Goal: Use online tool/utility: Utilize a website feature to perform a specific function

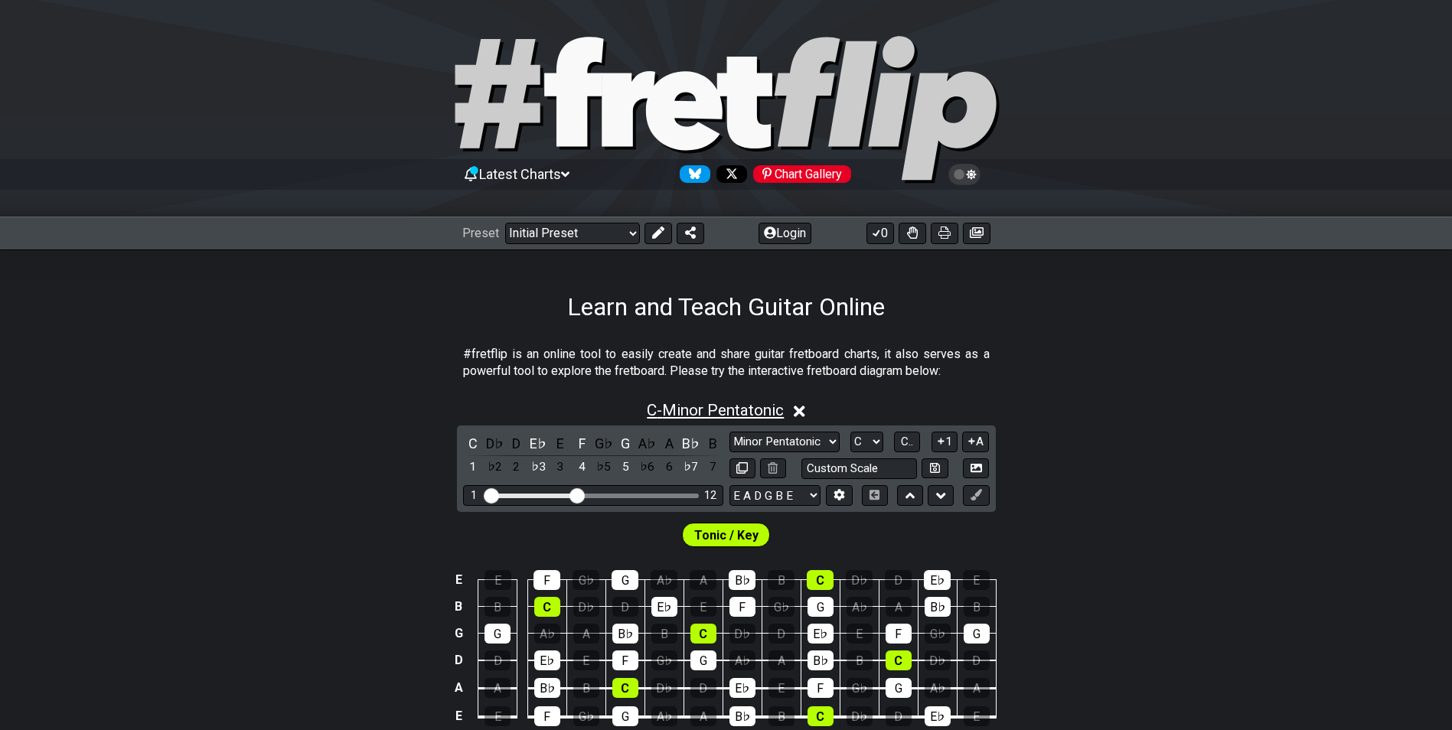
click at [659, 413] on span "C - Minor Pentatonic" at bounding box center [715, 410] width 137 height 18
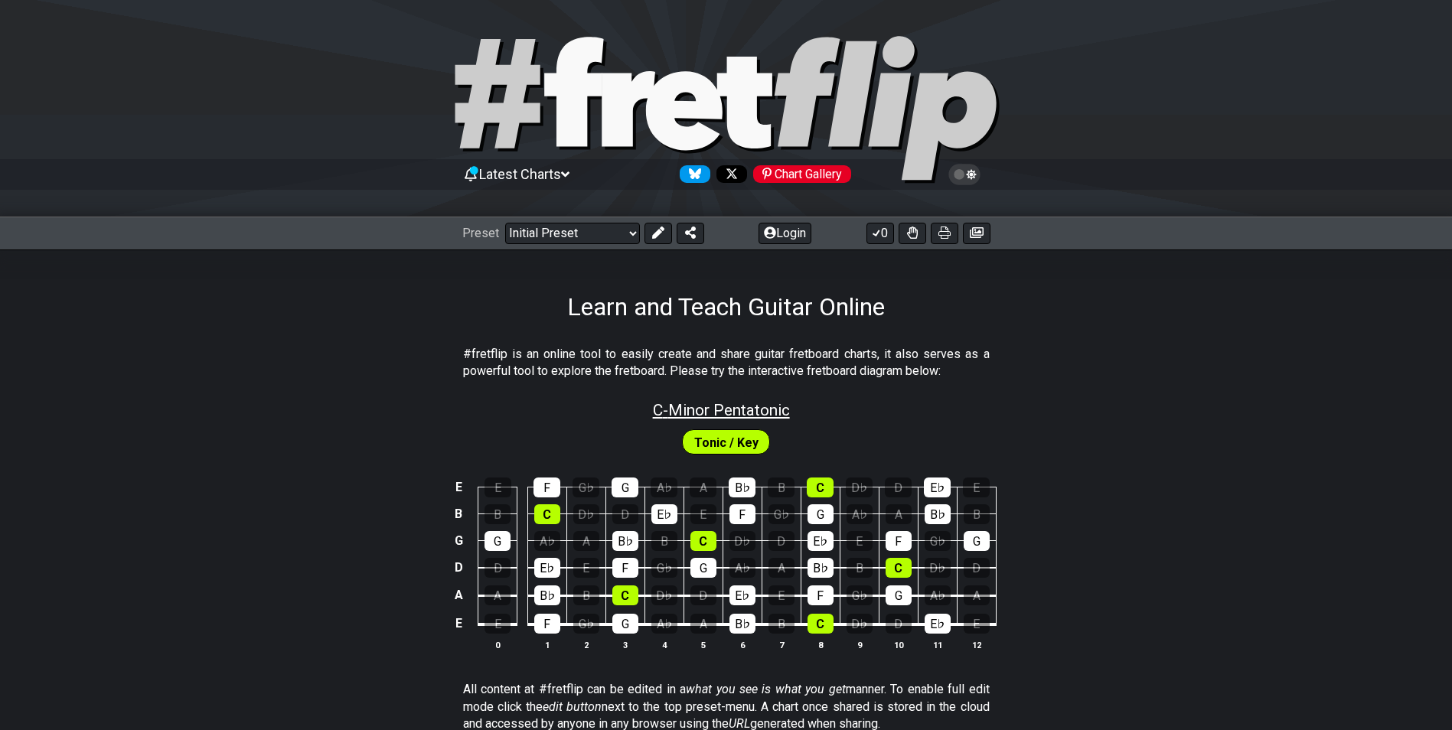
click at [659, 413] on span "C - Minor Pentatonic" at bounding box center [721, 410] width 137 height 18
select select "C"
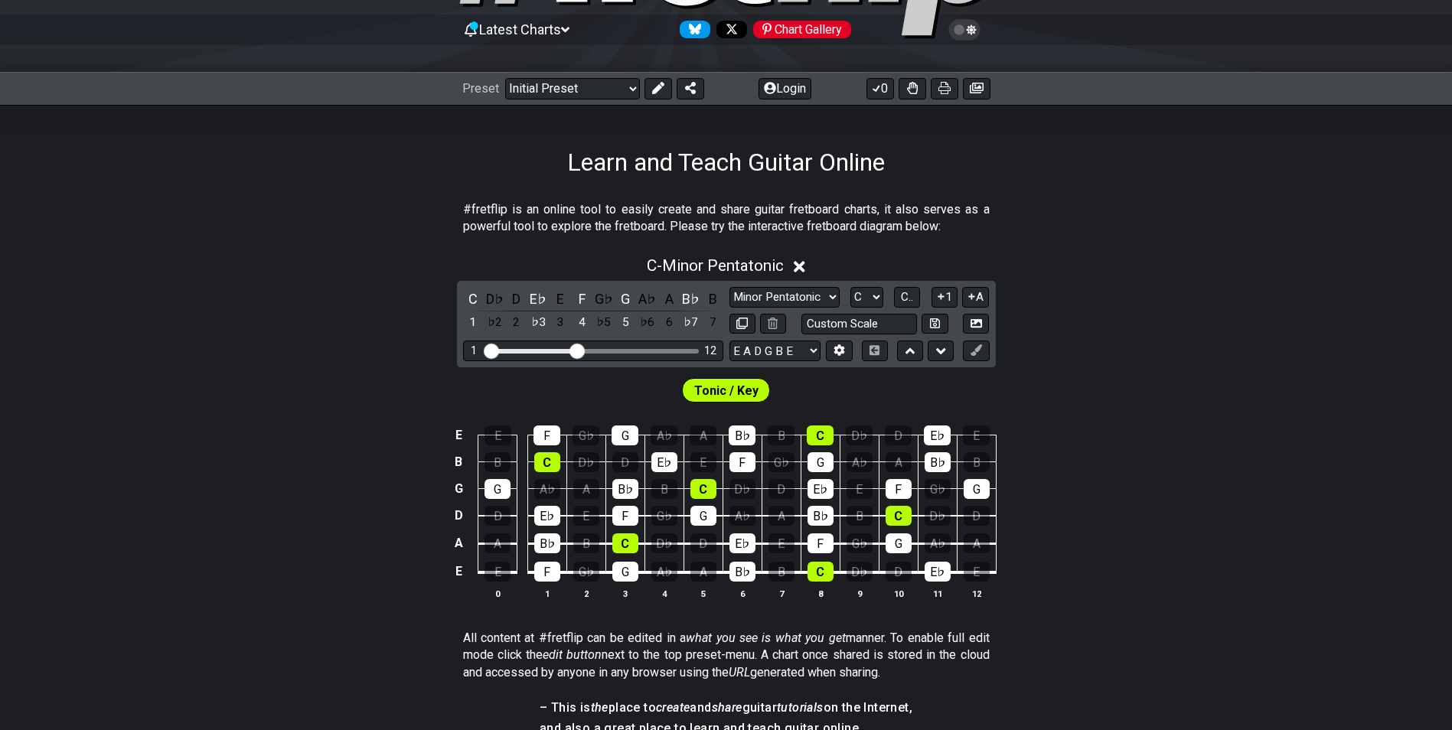
scroll to position [178, 0]
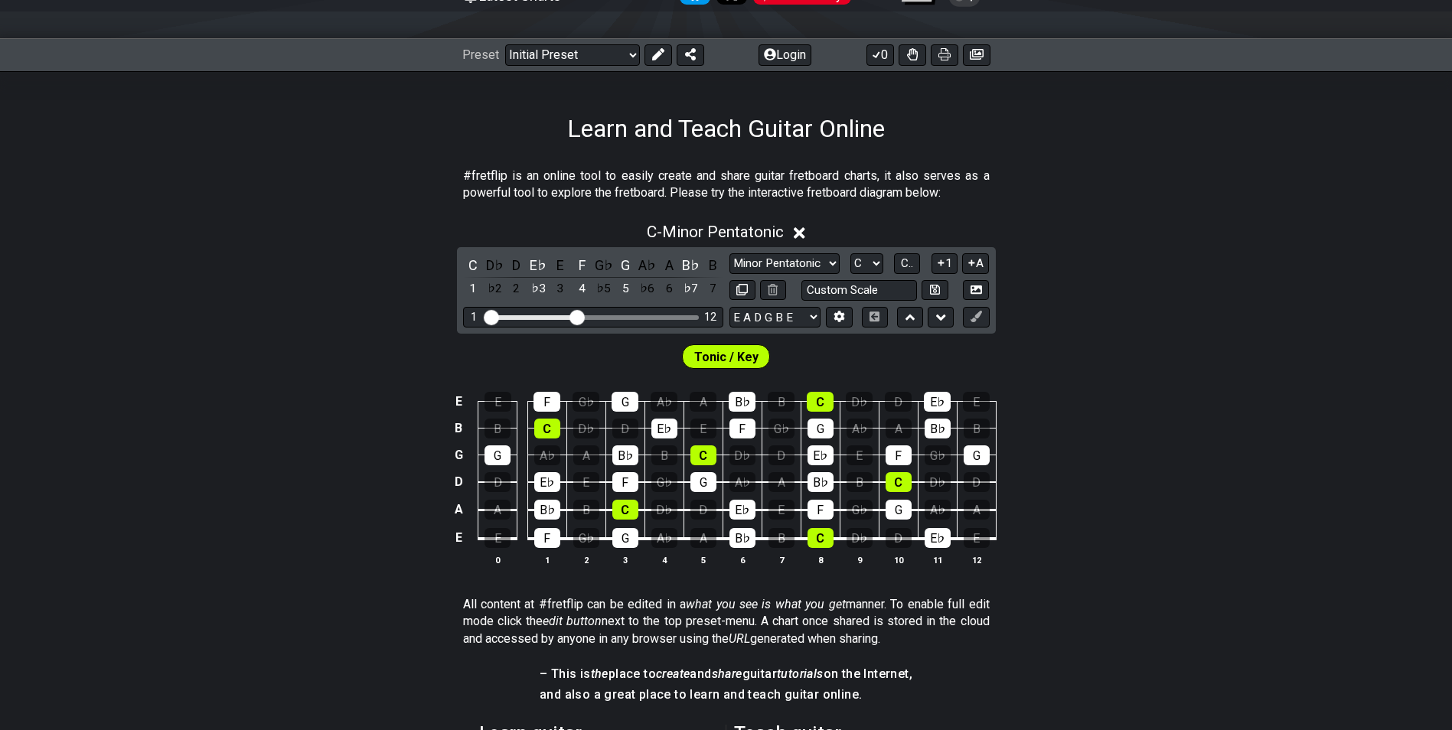
click at [1071, 418] on div "E E F G♭ G A♭ A B♭ B C D♭ D E♭ E B B C D♭ D E♭ E F G♭ G A♭ A B♭ B G G A♭ A B♭ B…" at bounding box center [726, 479] width 1452 height 215
click at [710, 356] on span "Tonic / Key" at bounding box center [726, 357] width 64 height 22
click at [499, 456] on div "G" at bounding box center [498, 456] width 26 height 20
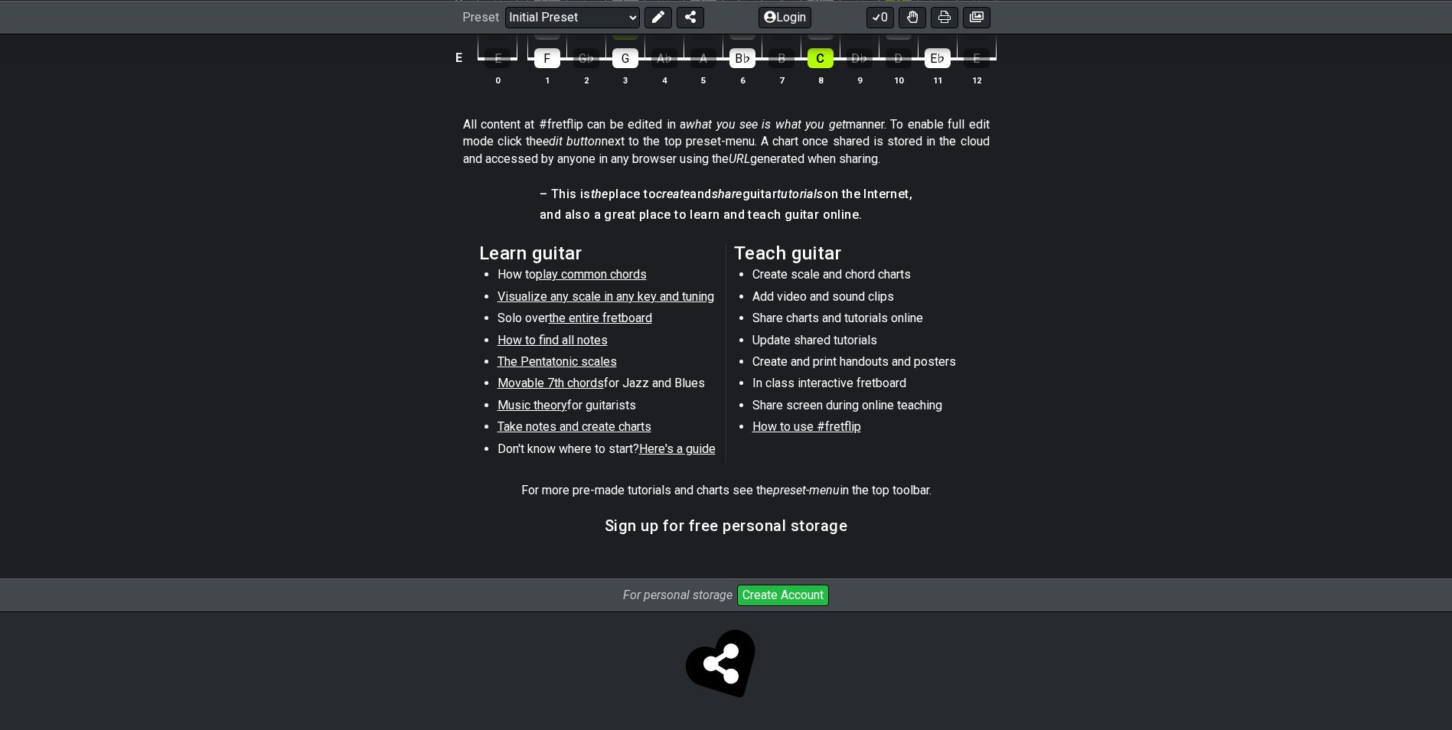
scroll to position [302, 0]
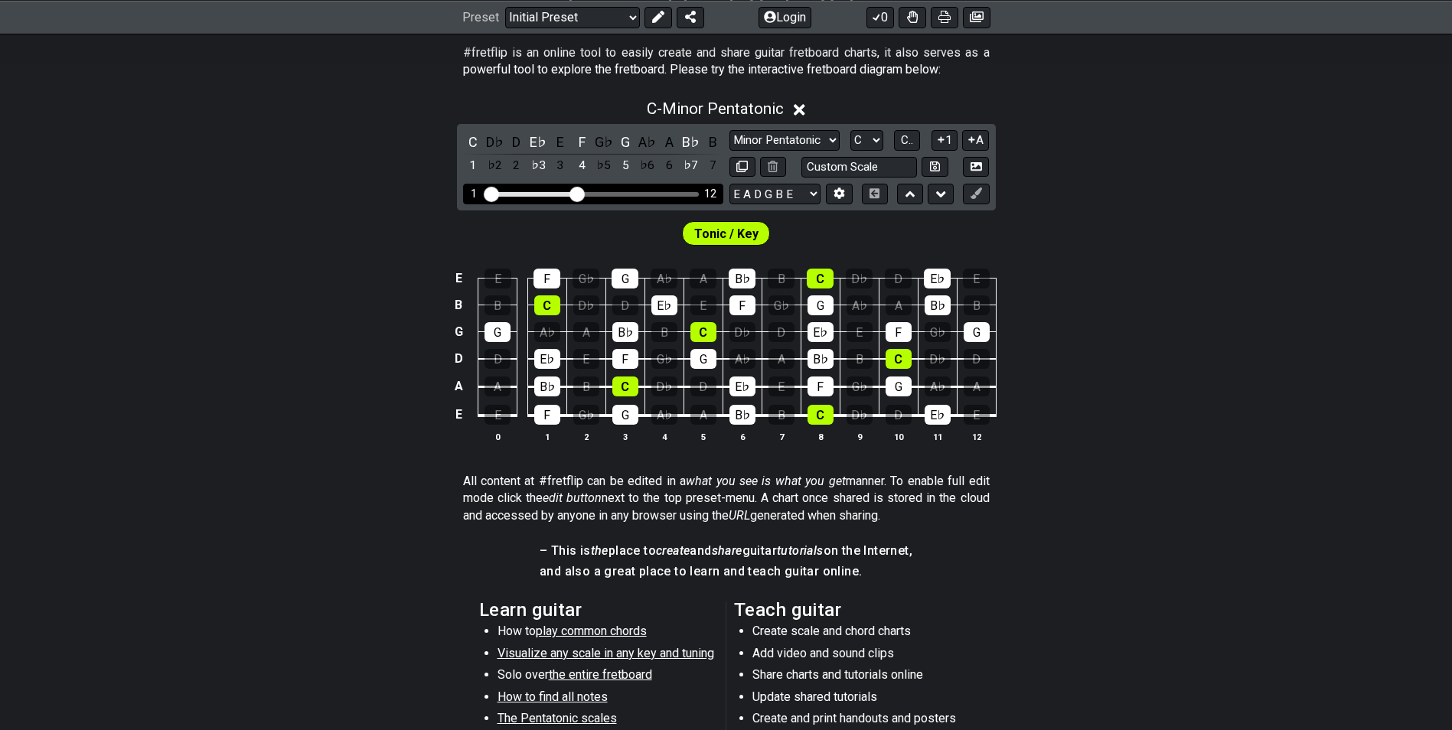
click at [498, 187] on div "1 12" at bounding box center [593, 194] width 260 height 21
click at [495, 193] on input "Visible fret range" at bounding box center [593, 193] width 217 height 0
drag, startPoint x: 571, startPoint y: 197, endPoint x: 617, endPoint y: 196, distance: 45.9
click at [616, 193] on input "Visible fret range" at bounding box center [593, 193] width 217 height 0
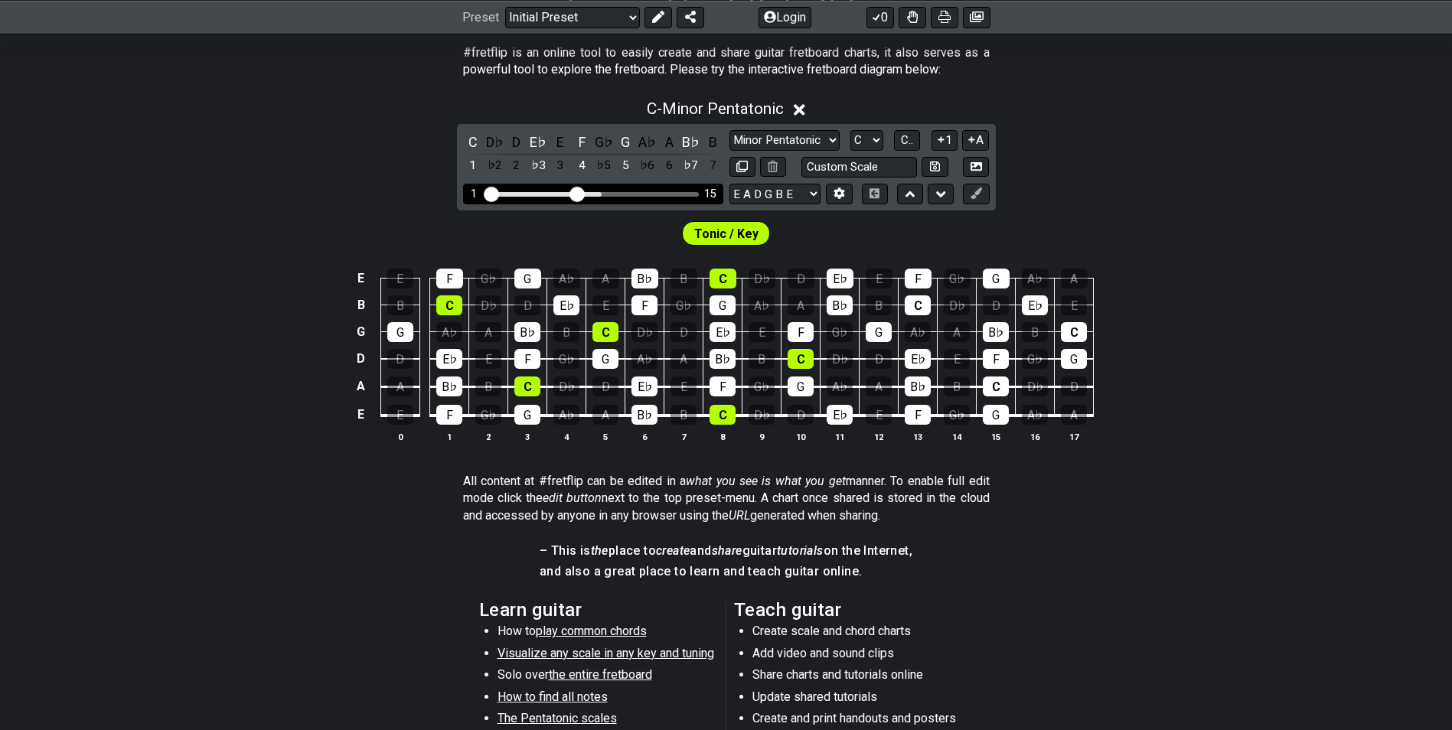
drag, startPoint x: 617, startPoint y: 196, endPoint x: 573, endPoint y: 199, distance: 43.7
click at [573, 193] on input "Visible fret range" at bounding box center [593, 193] width 217 height 0
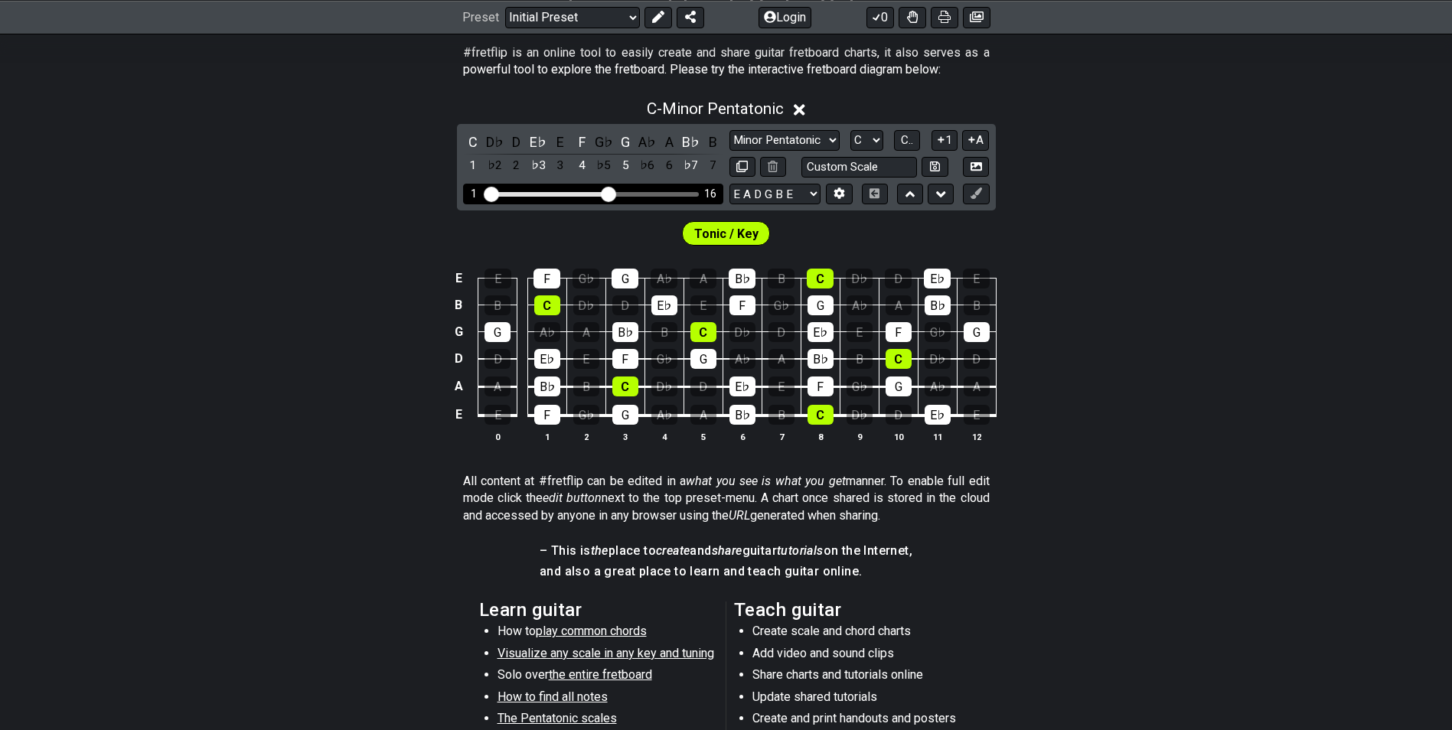
drag, startPoint x: 573, startPoint y: 199, endPoint x: 612, endPoint y: 205, distance: 38.8
click at [612, 193] on input "Visible fret range" at bounding box center [593, 193] width 217 height 0
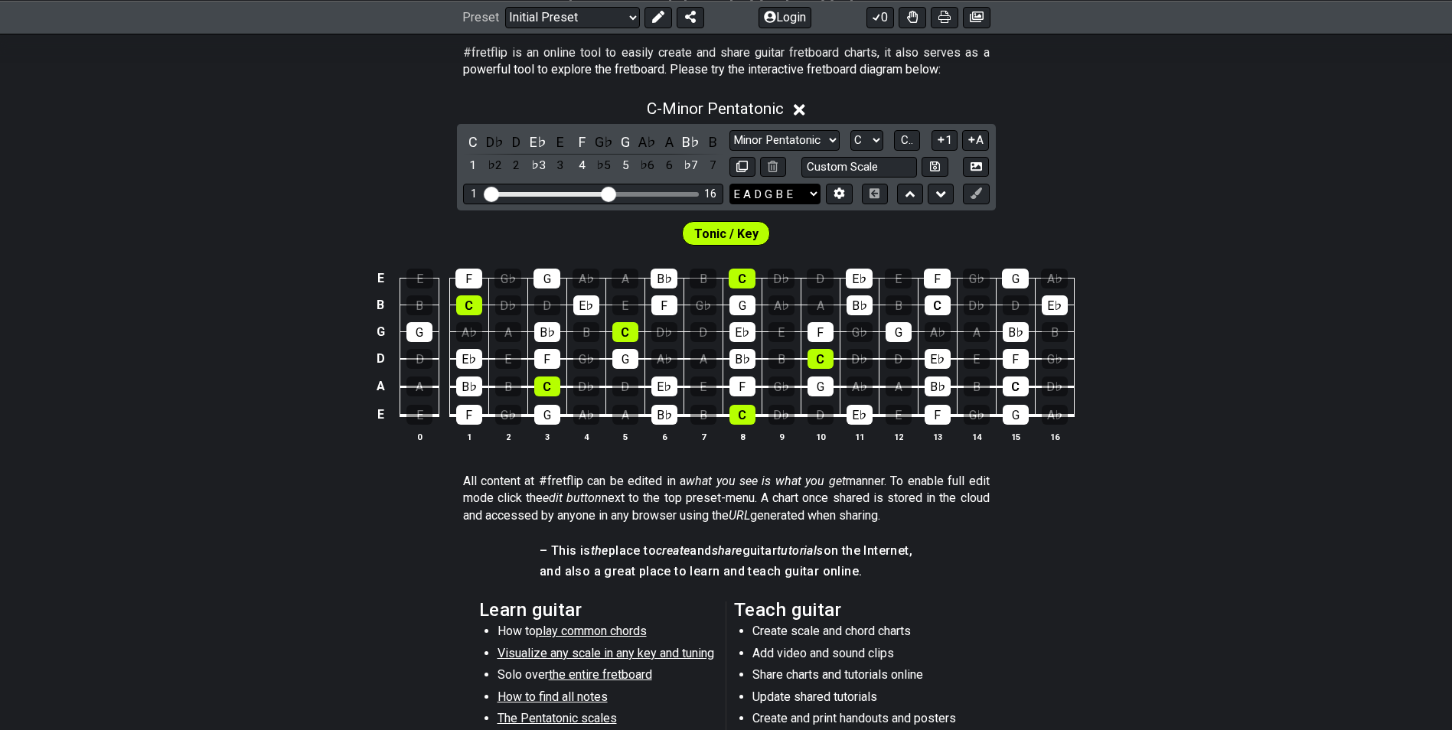
click at [779, 190] on select "E A D G B E E A D G B E E A D G B E B E A D F♯ B A D G C E A D A D G B E E♭ A♭ …" at bounding box center [775, 194] width 91 height 21
click at [920, 197] on button at bounding box center [910, 194] width 26 height 21
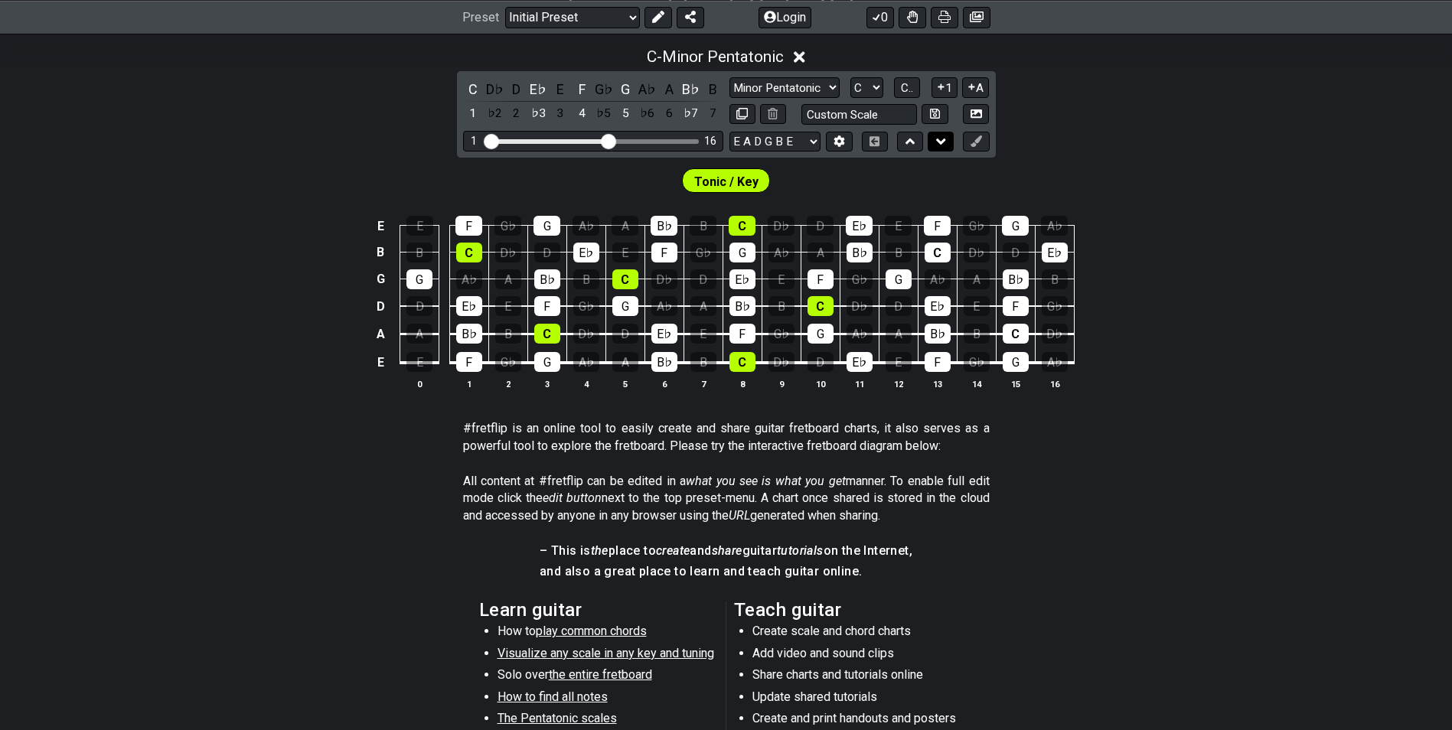
click at [941, 139] on icon at bounding box center [941, 141] width 10 height 15
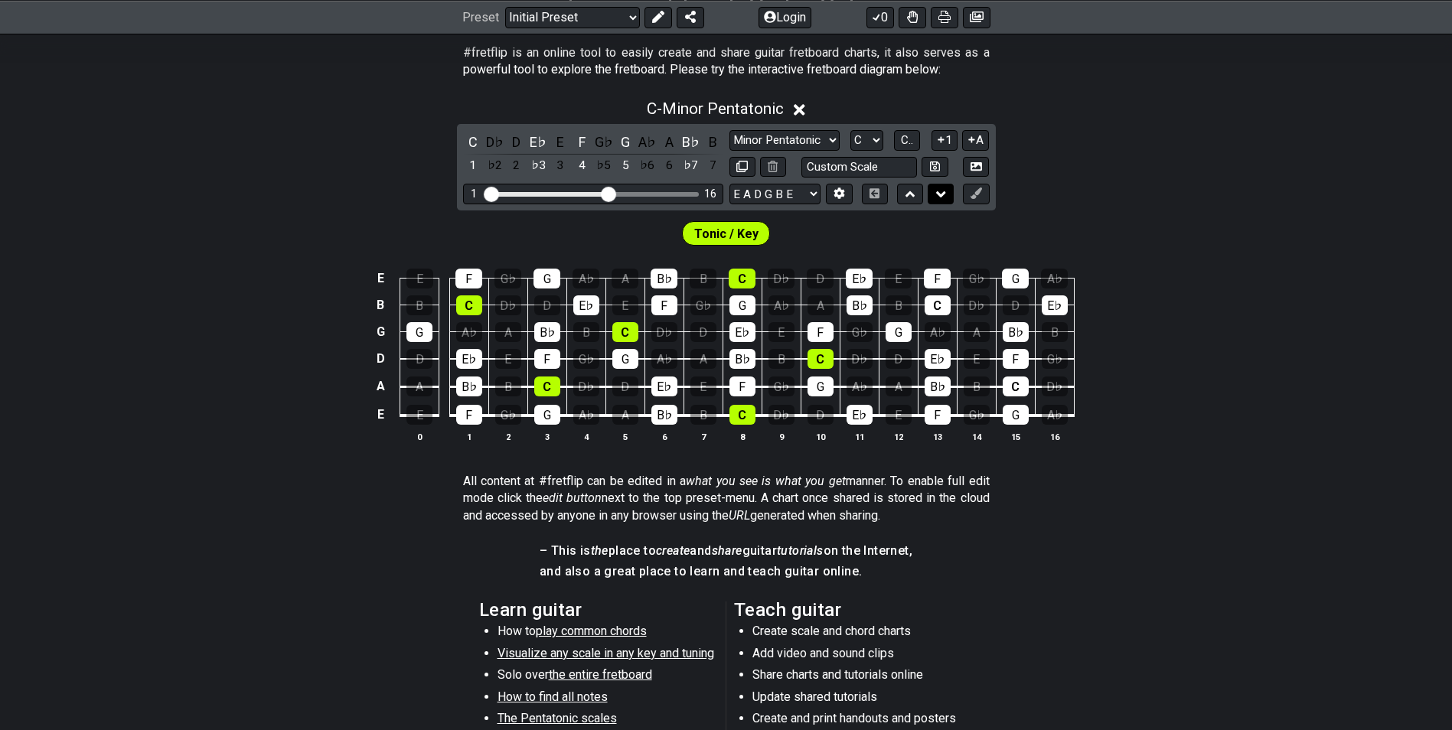
click at [943, 192] on icon at bounding box center [941, 194] width 10 height 6
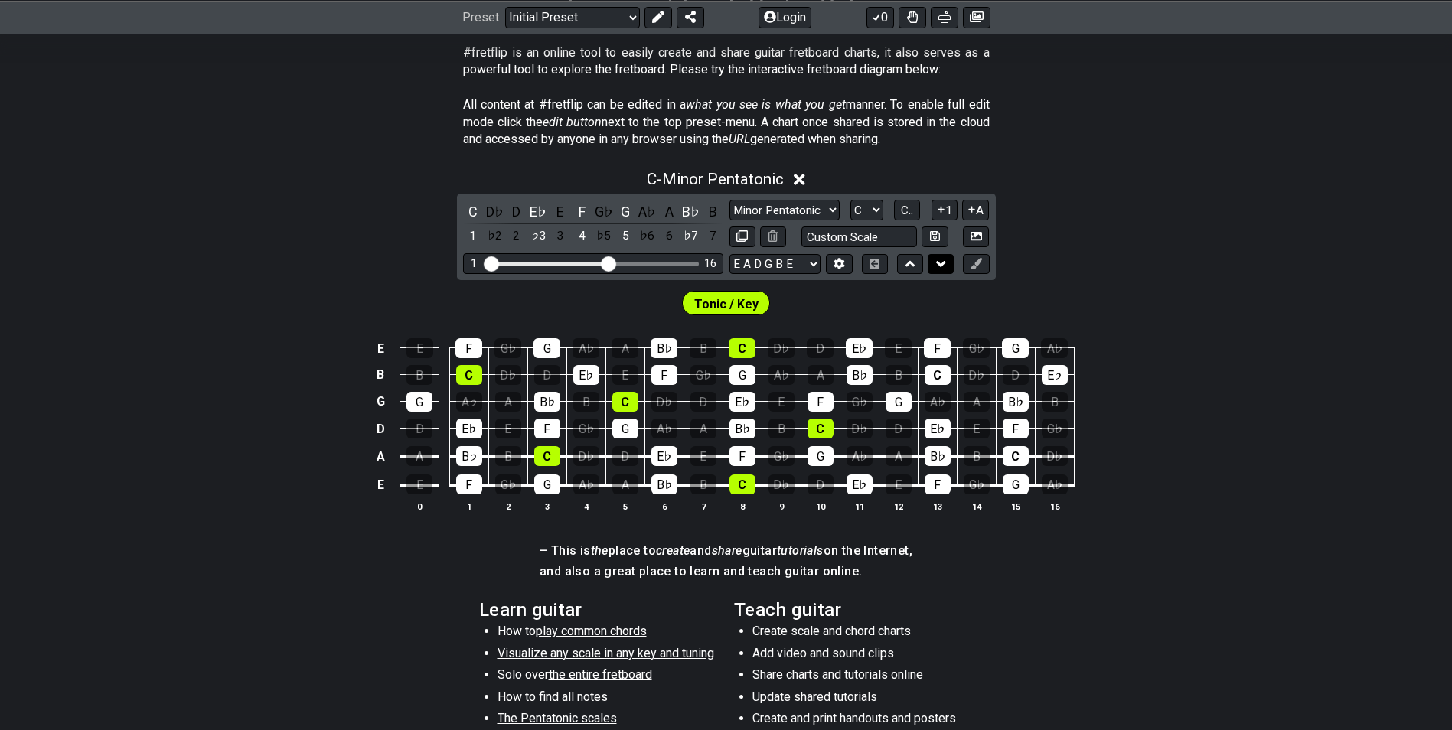
click at [933, 270] on button at bounding box center [941, 264] width 26 height 21
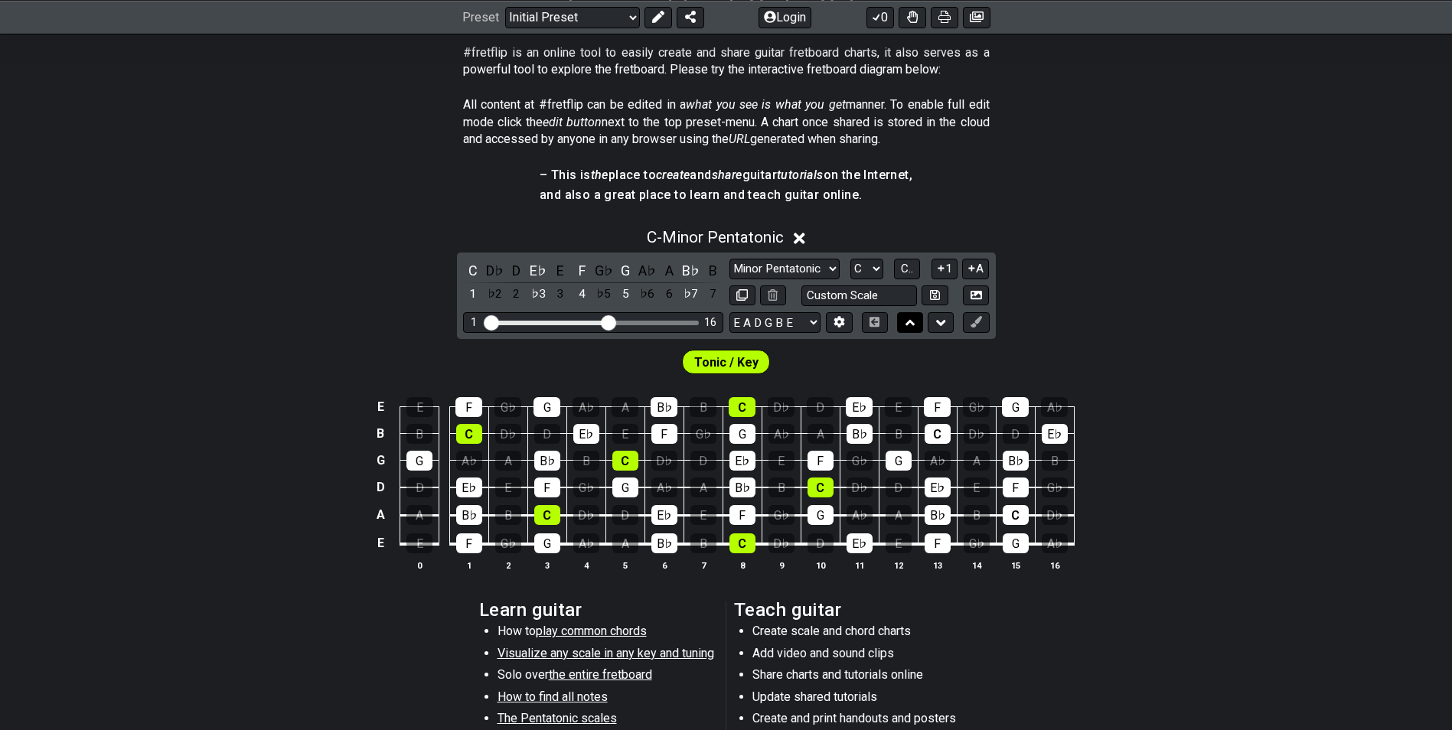
click at [902, 321] on button at bounding box center [910, 322] width 26 height 21
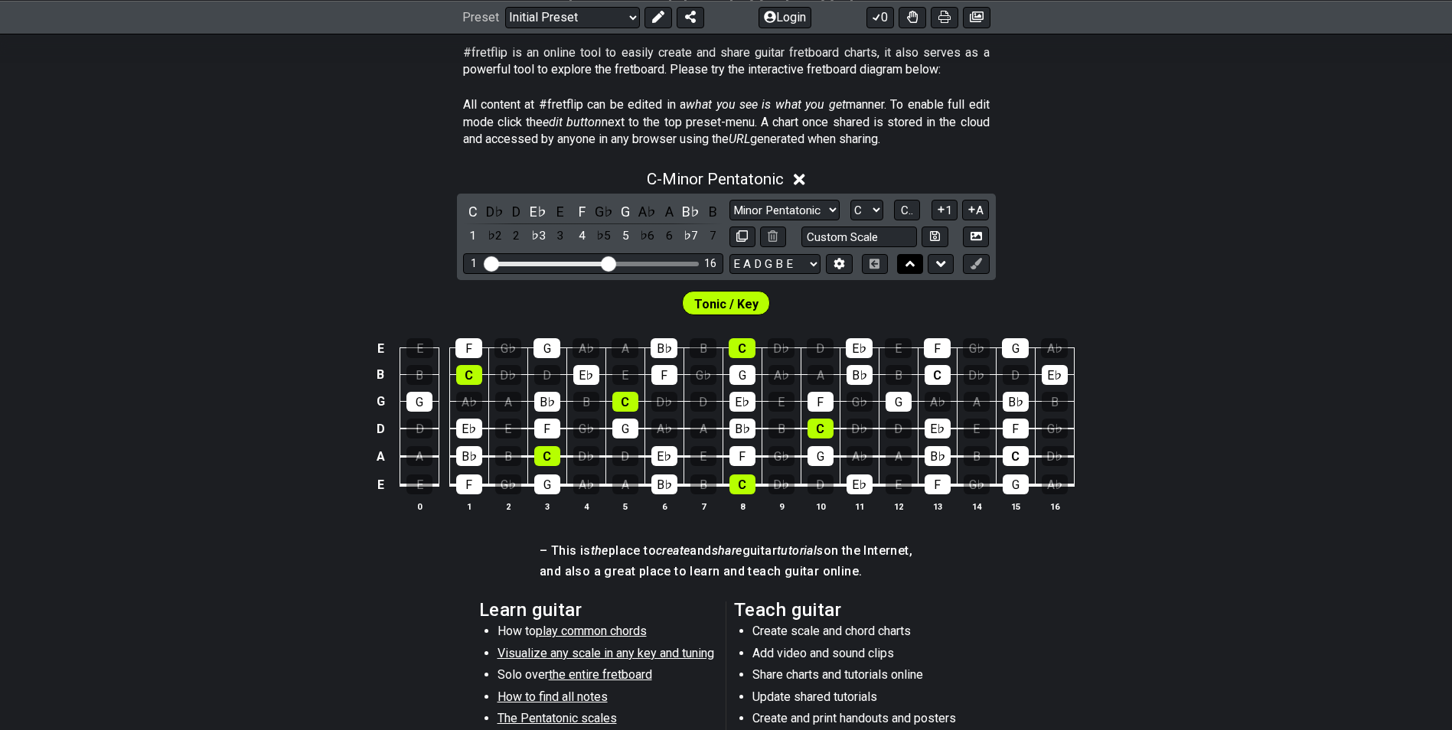
click at [910, 260] on icon at bounding box center [911, 263] width 10 height 15
click at [910, 322] on td "E" at bounding box center [898, 335] width 39 height 27
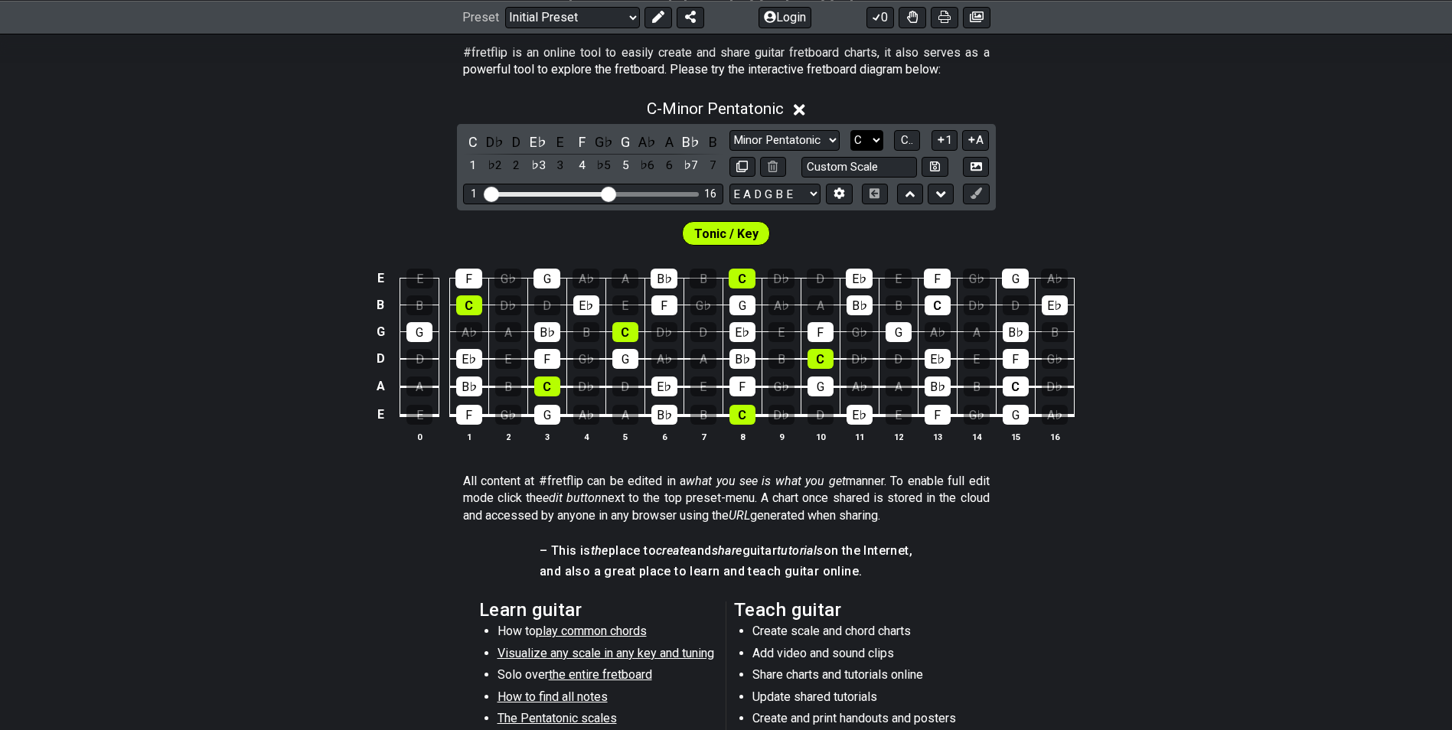
click at [871, 133] on select "A♭ A A♯ B♭ B C C♯ D♭ D D♯ E♭ E F F♯ G♭ G G♯" at bounding box center [867, 140] width 33 height 21
click at [920, 136] on button "C.." at bounding box center [907, 140] width 26 height 21
click at [920, 136] on button "1..7" at bounding box center [907, 140] width 29 height 21
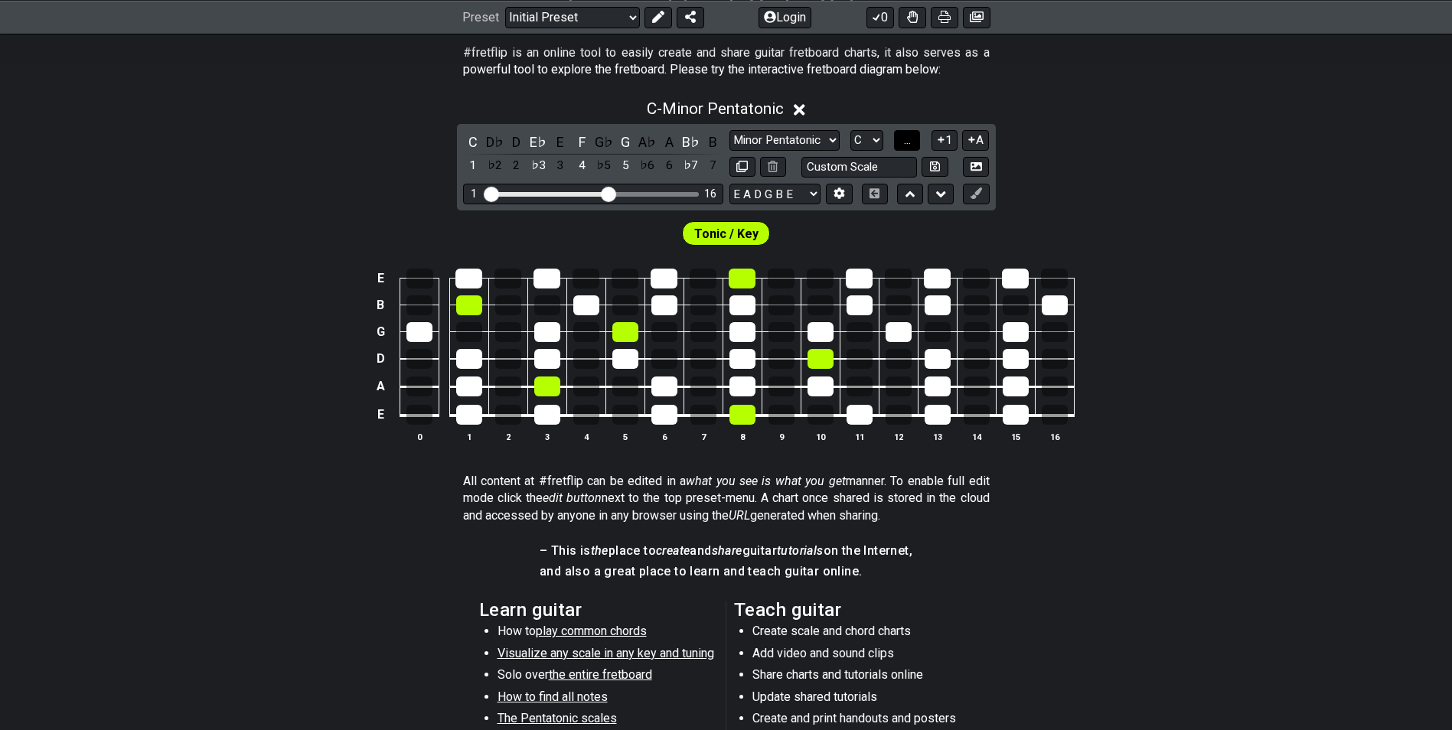
click at [920, 136] on button "..." at bounding box center [907, 140] width 26 height 21
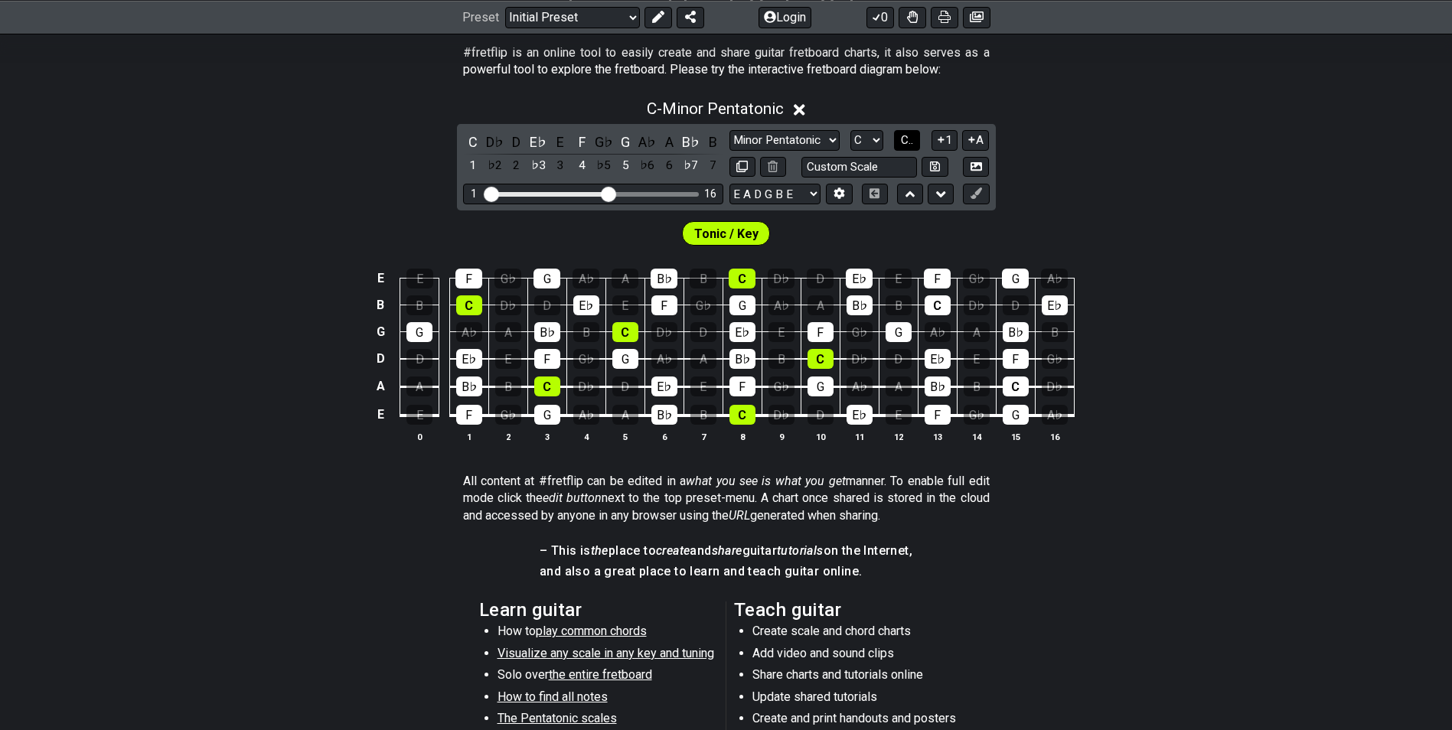
click at [904, 141] on span "C.." at bounding box center [907, 140] width 12 height 14
click at [904, 141] on span "1..7" at bounding box center [907, 140] width 18 height 14
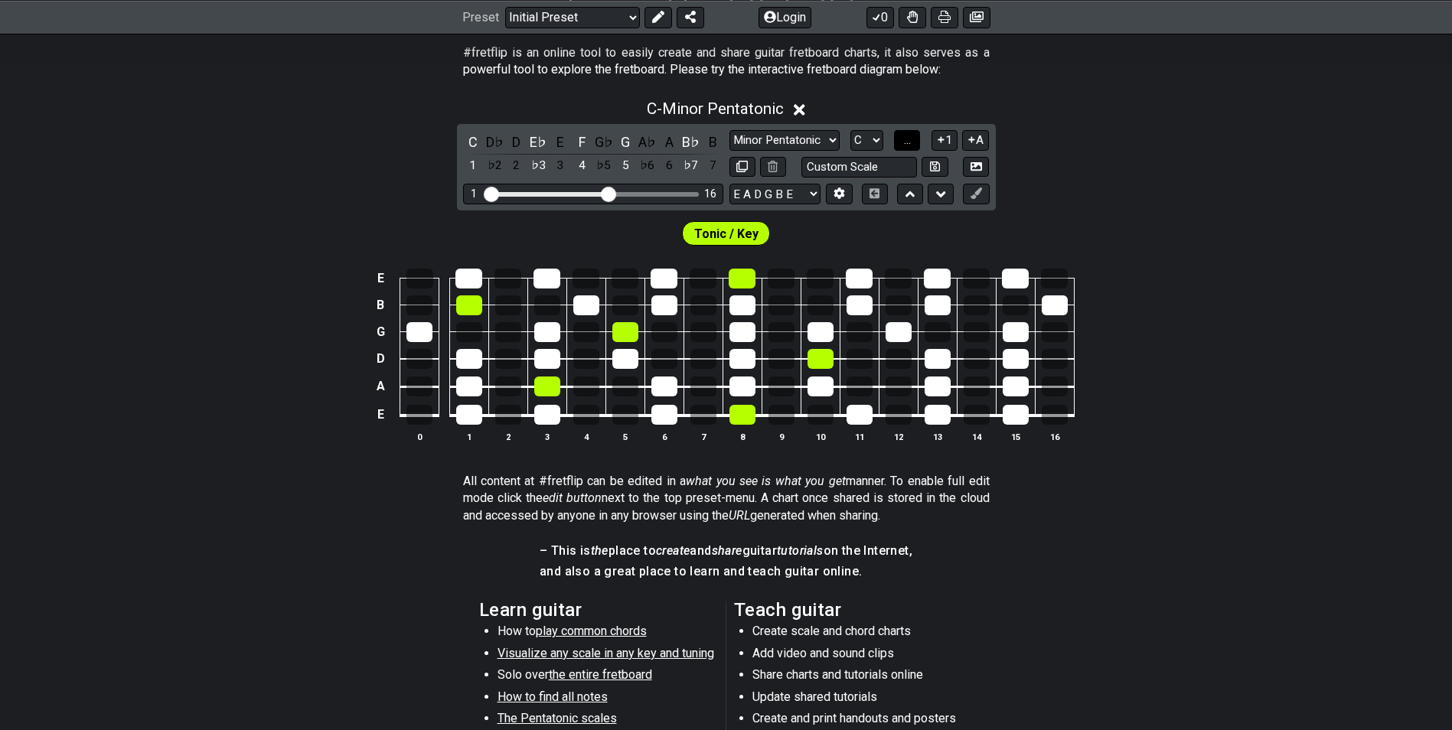
click at [904, 141] on span "..." at bounding box center [907, 140] width 7 height 14
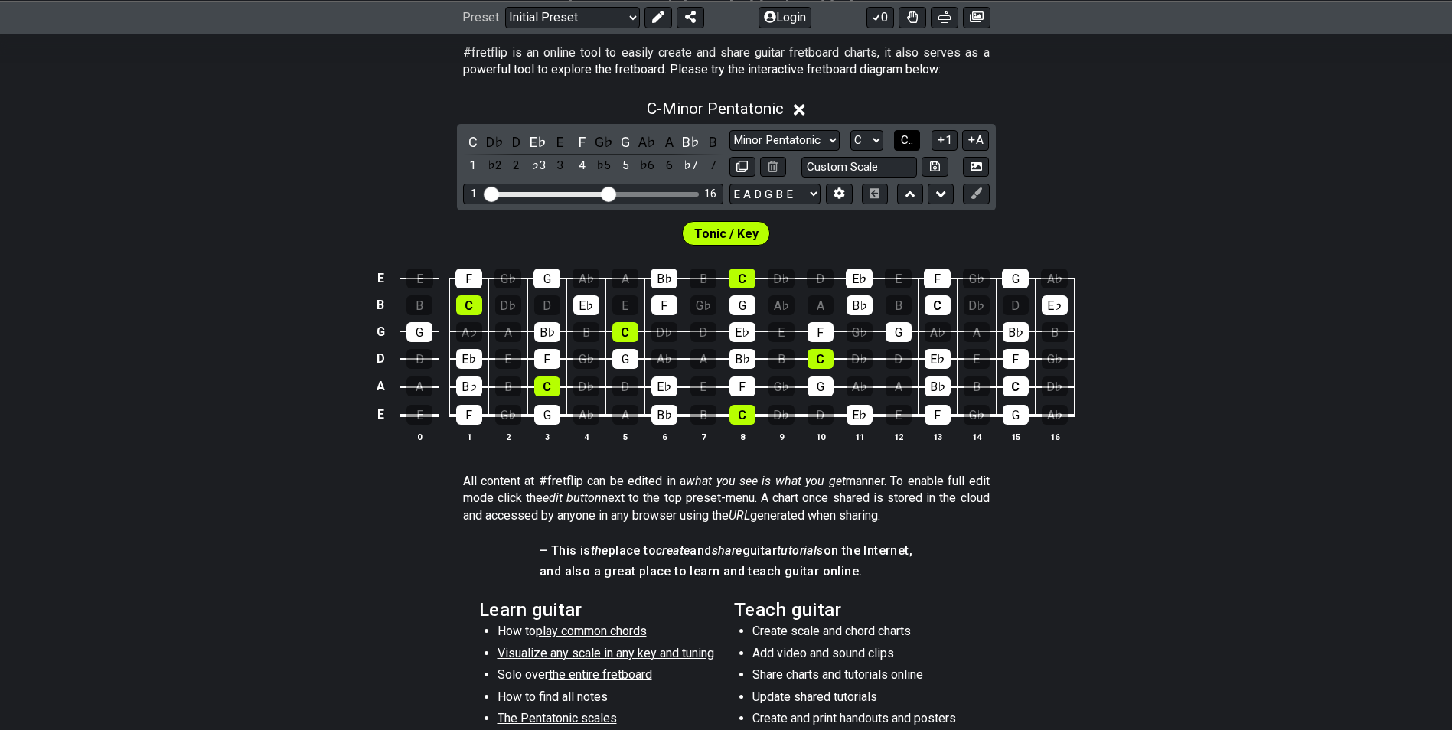
click at [904, 141] on span "C.." at bounding box center [907, 140] width 12 height 14
click at [939, 139] on icon at bounding box center [941, 140] width 6 height 6
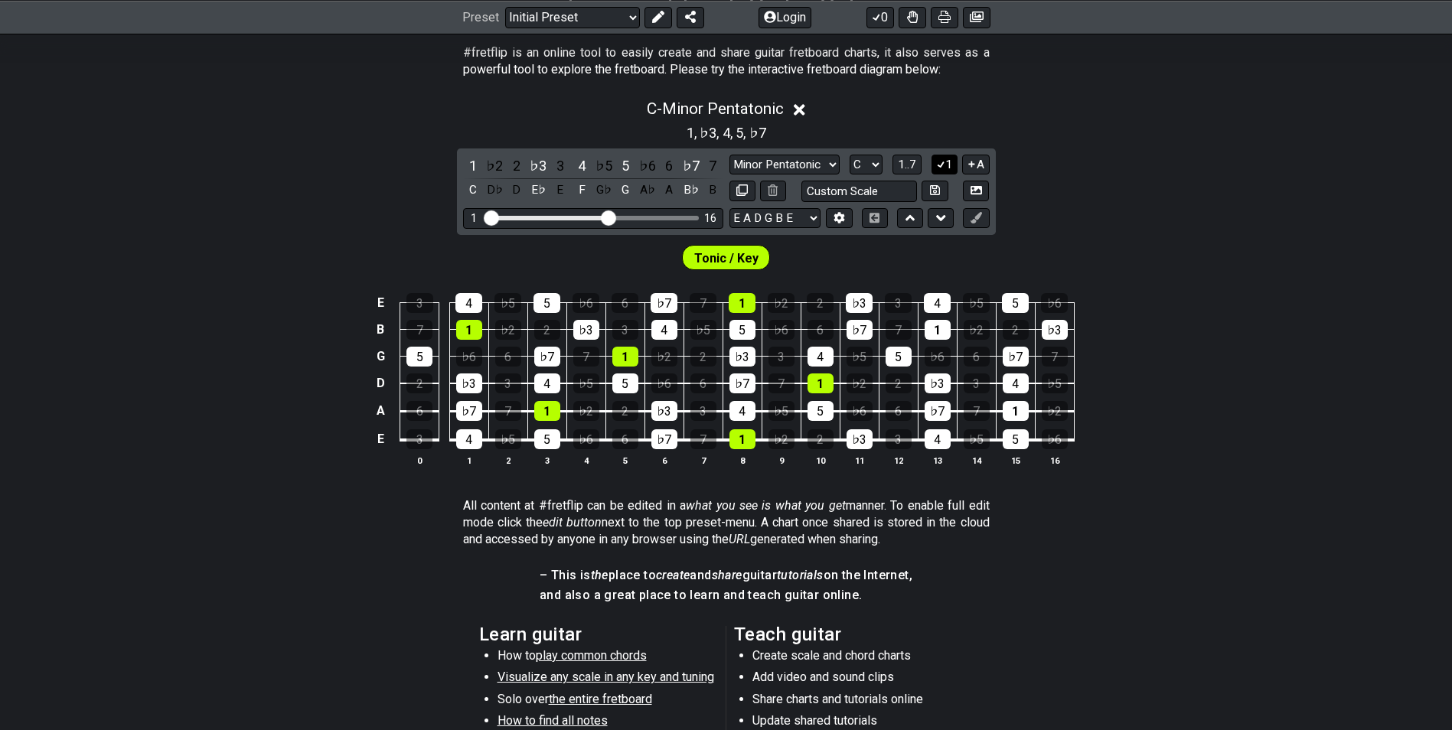
click at [944, 162] on icon at bounding box center [941, 163] width 15 height 11
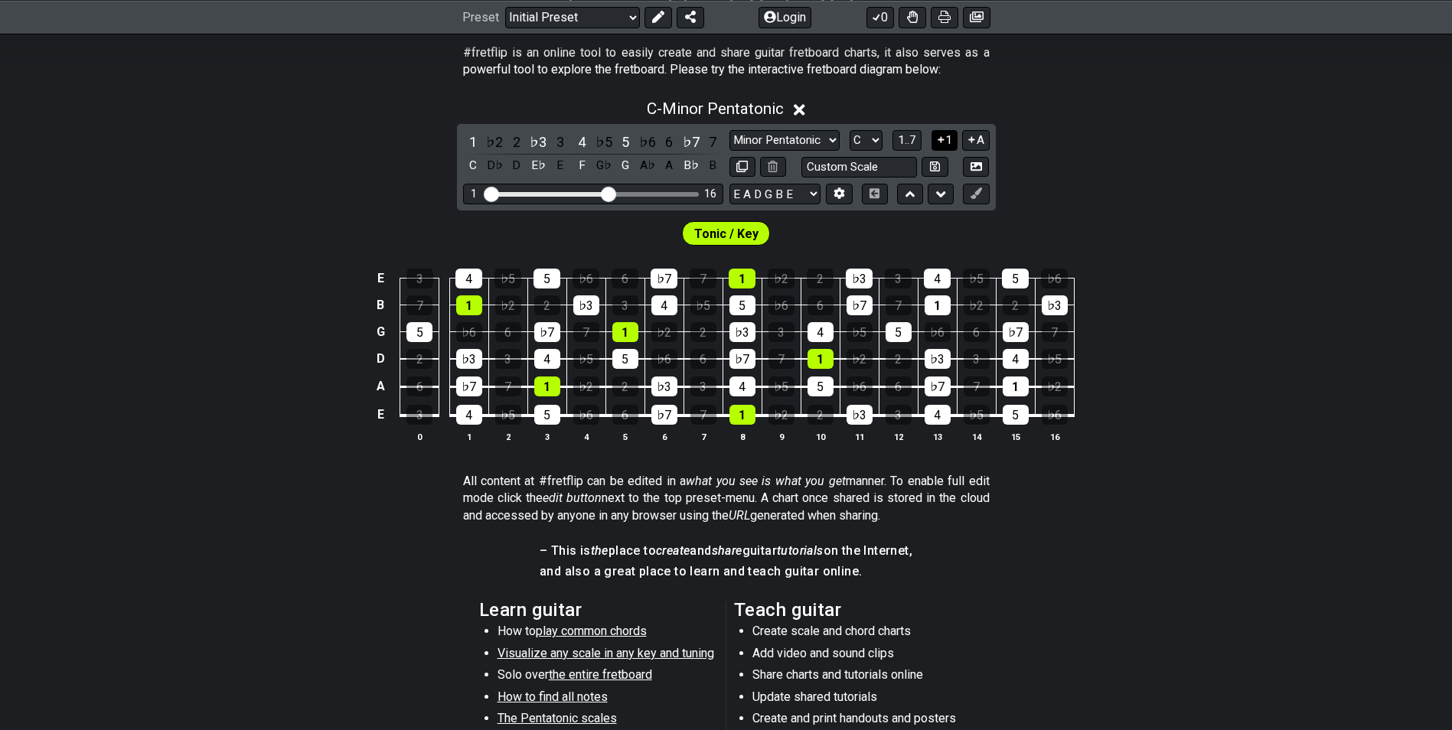
click at [944, 136] on icon at bounding box center [941, 139] width 15 height 11
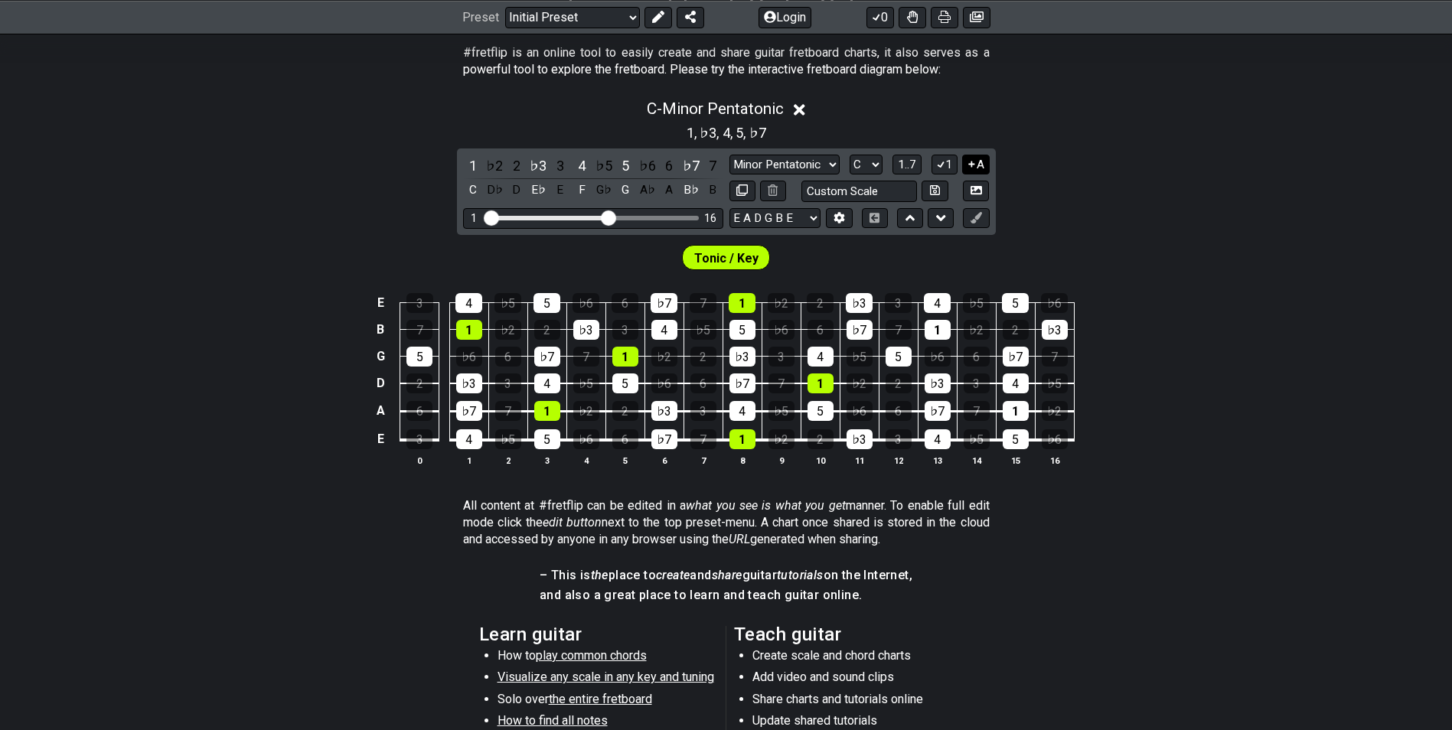
click at [975, 160] on icon at bounding box center [972, 163] width 15 height 11
click at [722, 103] on span "C - Minor Pentatonic" at bounding box center [715, 109] width 137 height 18
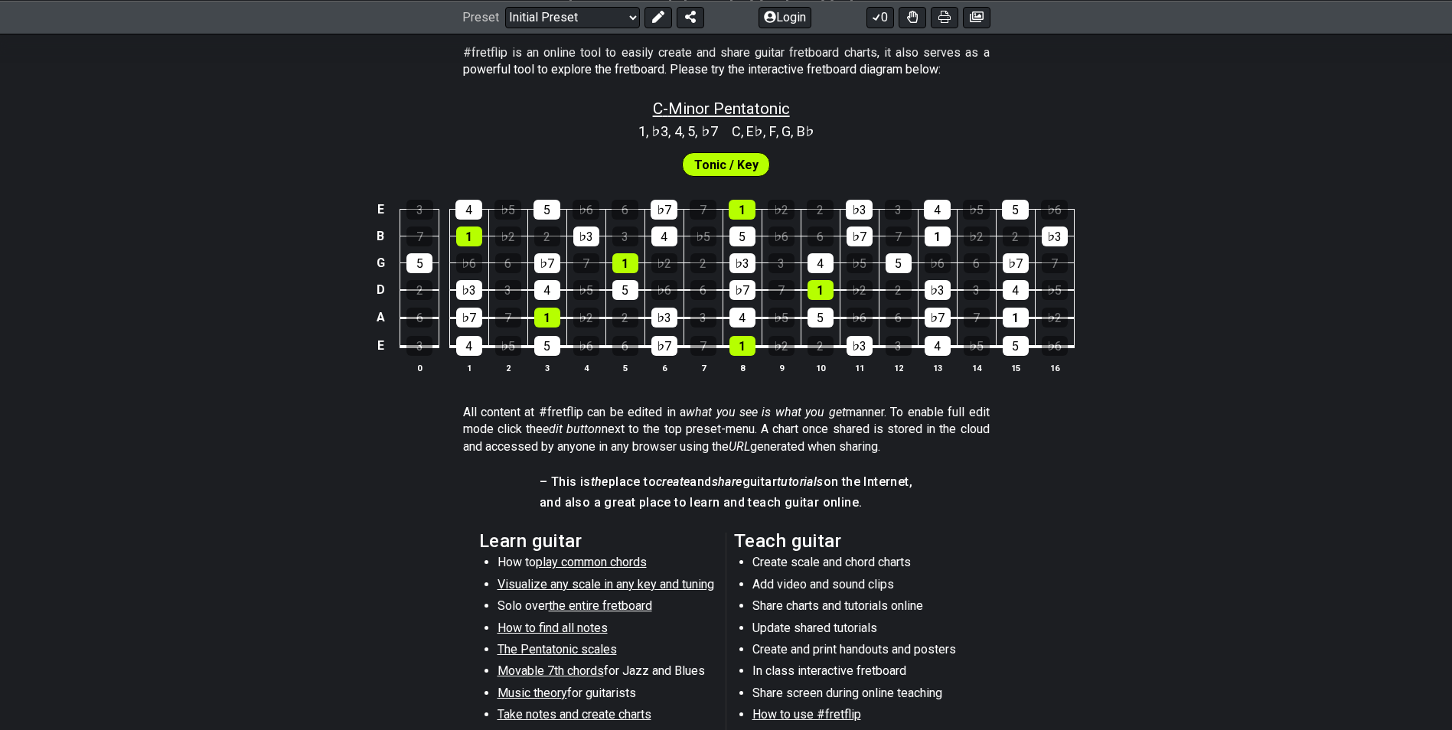
click at [722, 103] on span "C - Minor Pentatonic" at bounding box center [721, 109] width 137 height 18
select select "C"
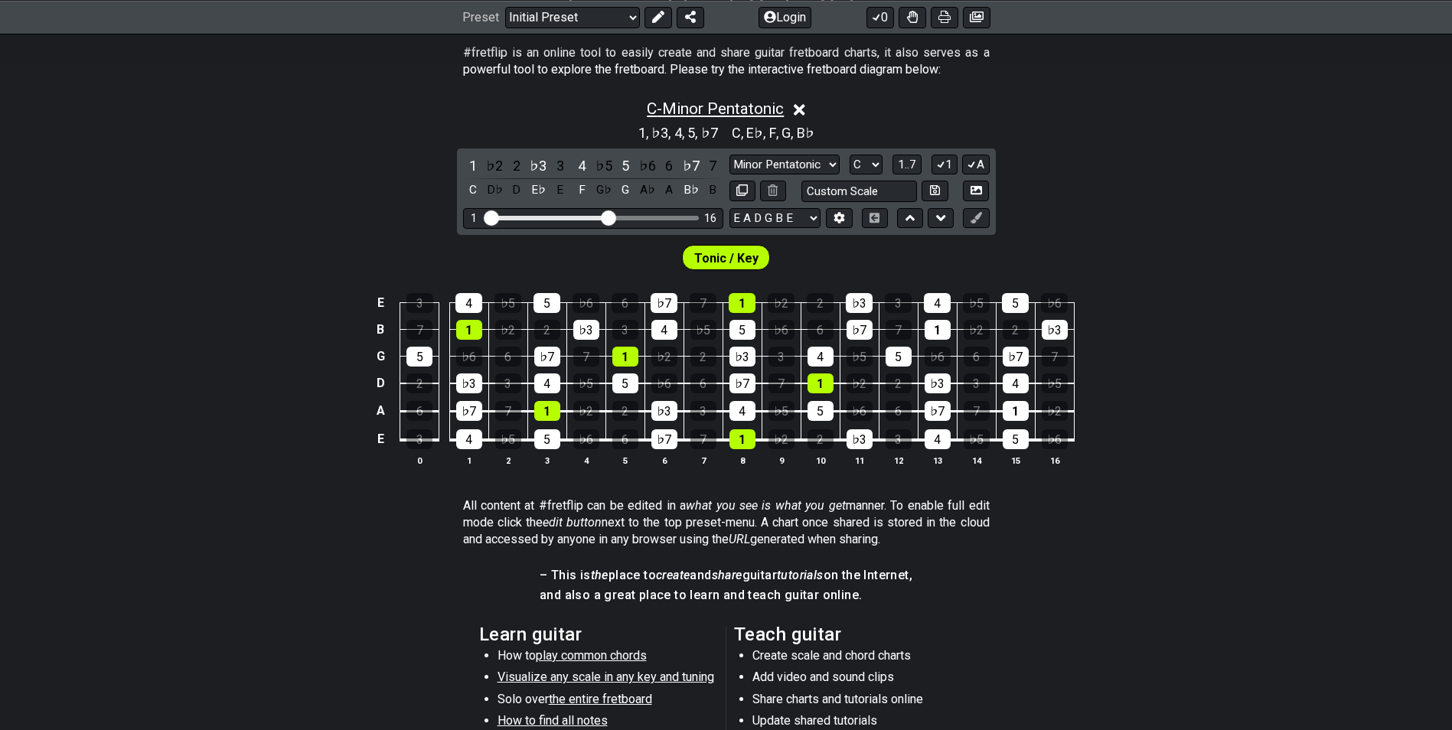
click at [722, 103] on span "C - Minor Pentatonic" at bounding box center [715, 109] width 137 height 18
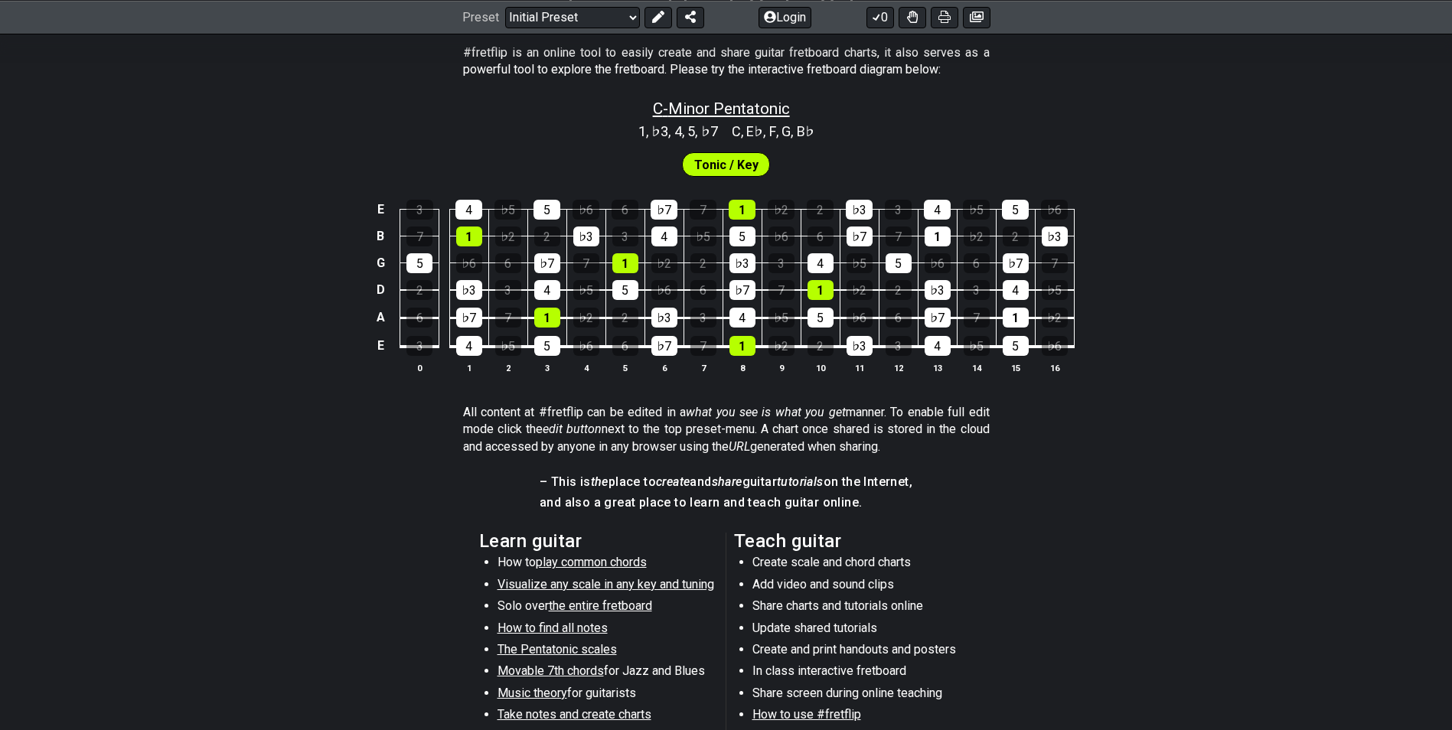
click at [722, 103] on span "C - Minor Pentatonic" at bounding box center [721, 109] width 137 height 18
select select "C"
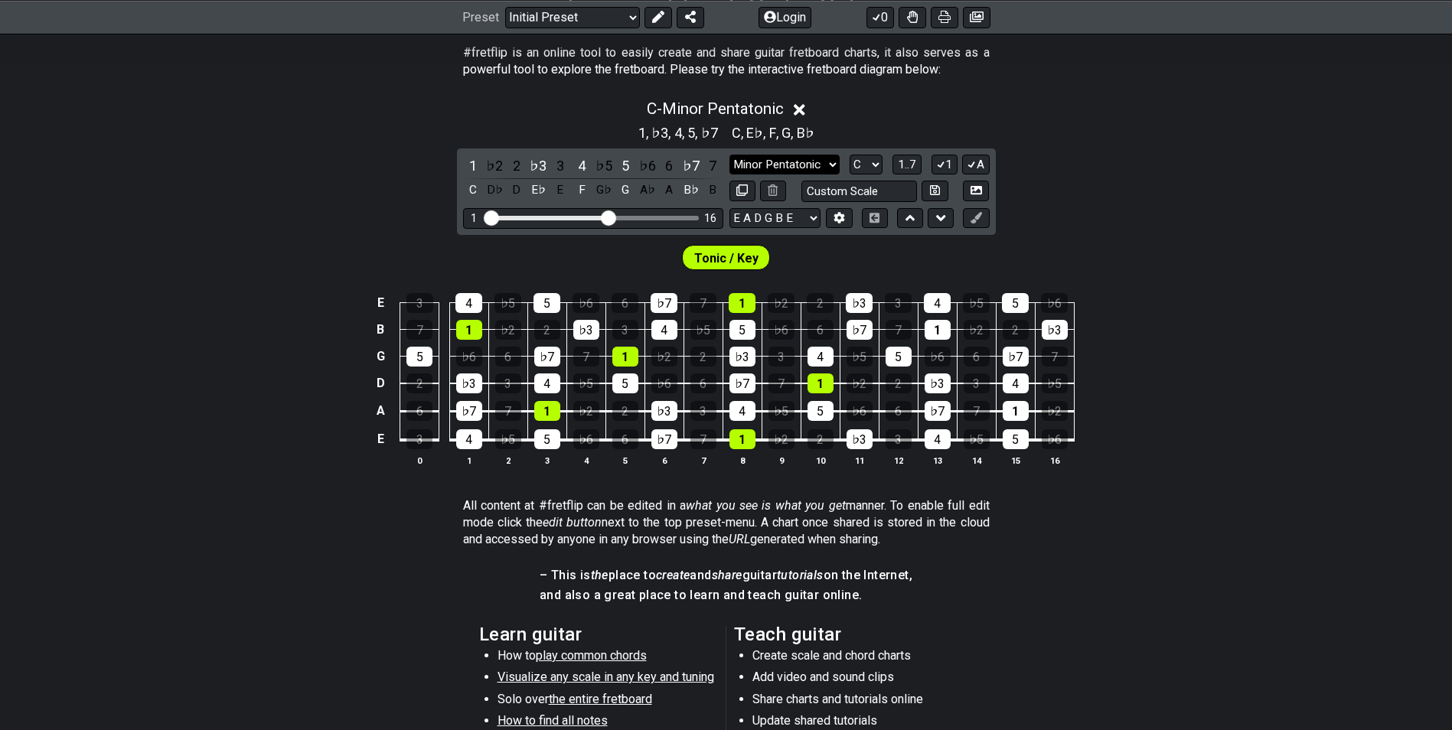
click at [785, 155] on select "Minor Pentatonic Click to edit Minor Pentatonic Major Pentatonic Minor Blues Ma…" at bounding box center [785, 165] width 110 height 21
select select "Major Pentatonic"
click at [730, 155] on select "Minor Pentatonic Click to edit Minor Pentatonic Major Pentatonic Minor Blues Ma…" at bounding box center [785, 165] width 110 height 21
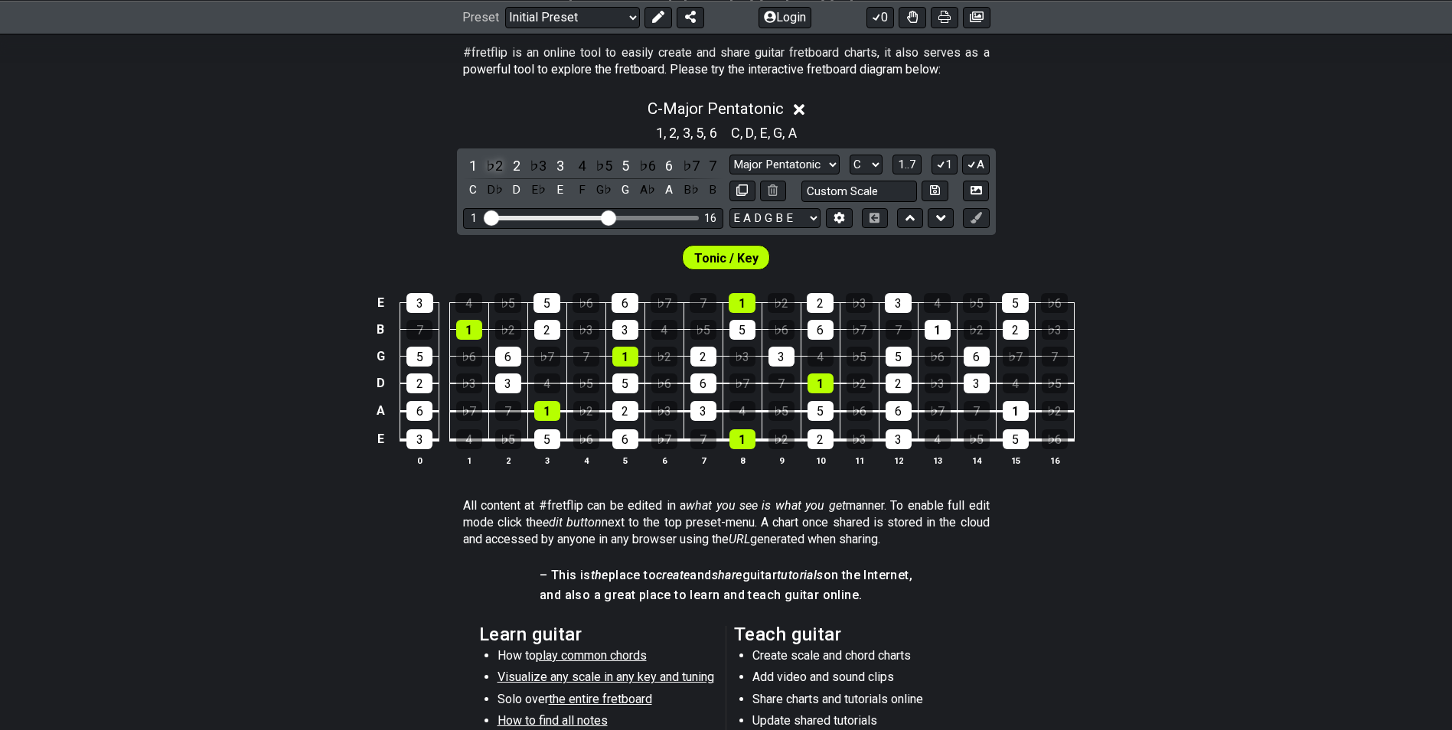
click at [492, 164] on div "♭2" at bounding box center [495, 165] width 20 height 21
click at [493, 164] on div "♯1" at bounding box center [495, 165] width 20 height 21
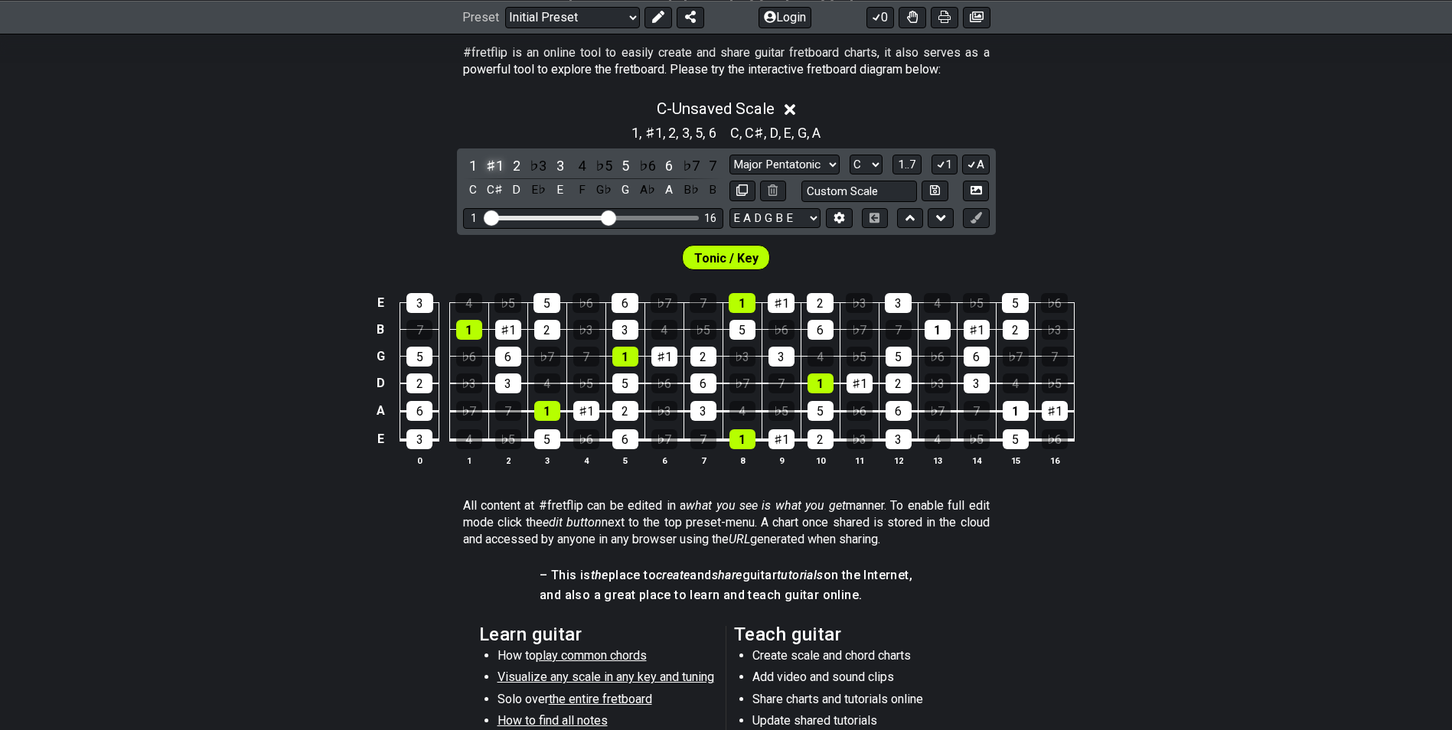
click at [493, 164] on div "♯1" at bounding box center [495, 165] width 20 height 21
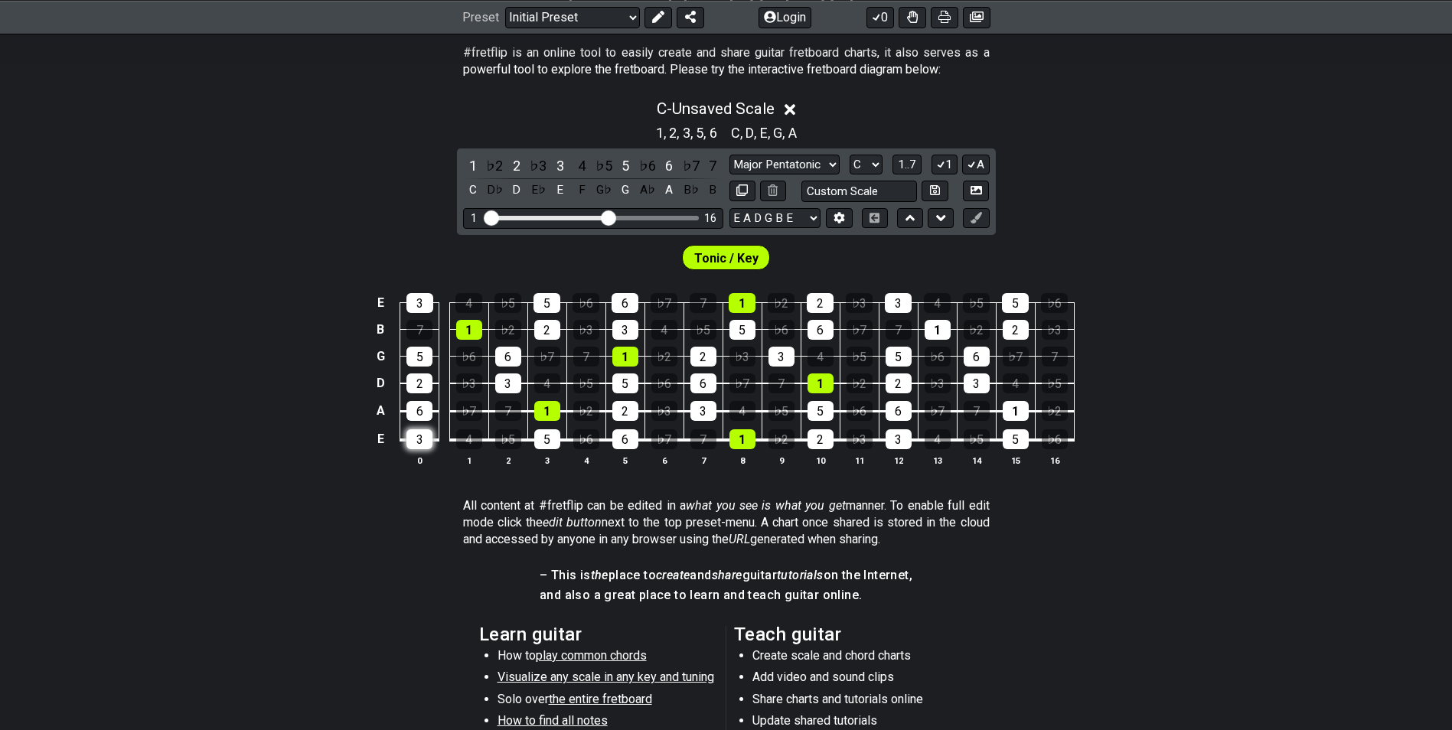
click at [423, 441] on div "3" at bounding box center [420, 440] width 26 height 20
click at [881, 165] on select "A♭ A A♯ B♭ B C C♯ D♭ D D♯ E♭ E F F♯ G♭ G G♯" at bounding box center [866, 165] width 33 height 21
click at [850, 155] on select "A♭ A A♯ B♭ B C C♯ D♭ D D♯ E♭ E F F♯ G♭ G G♯" at bounding box center [866, 165] width 33 height 21
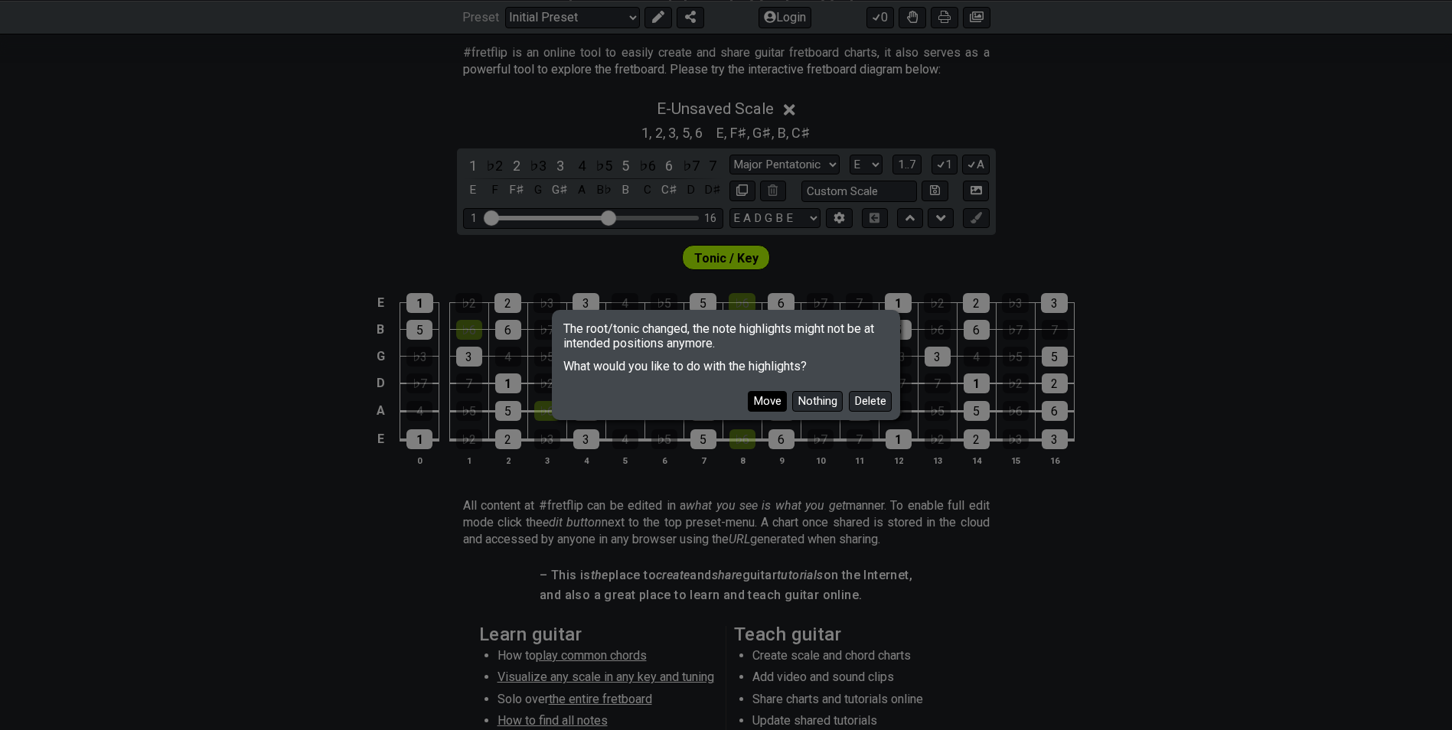
click at [777, 403] on button "Move" at bounding box center [767, 401] width 39 height 21
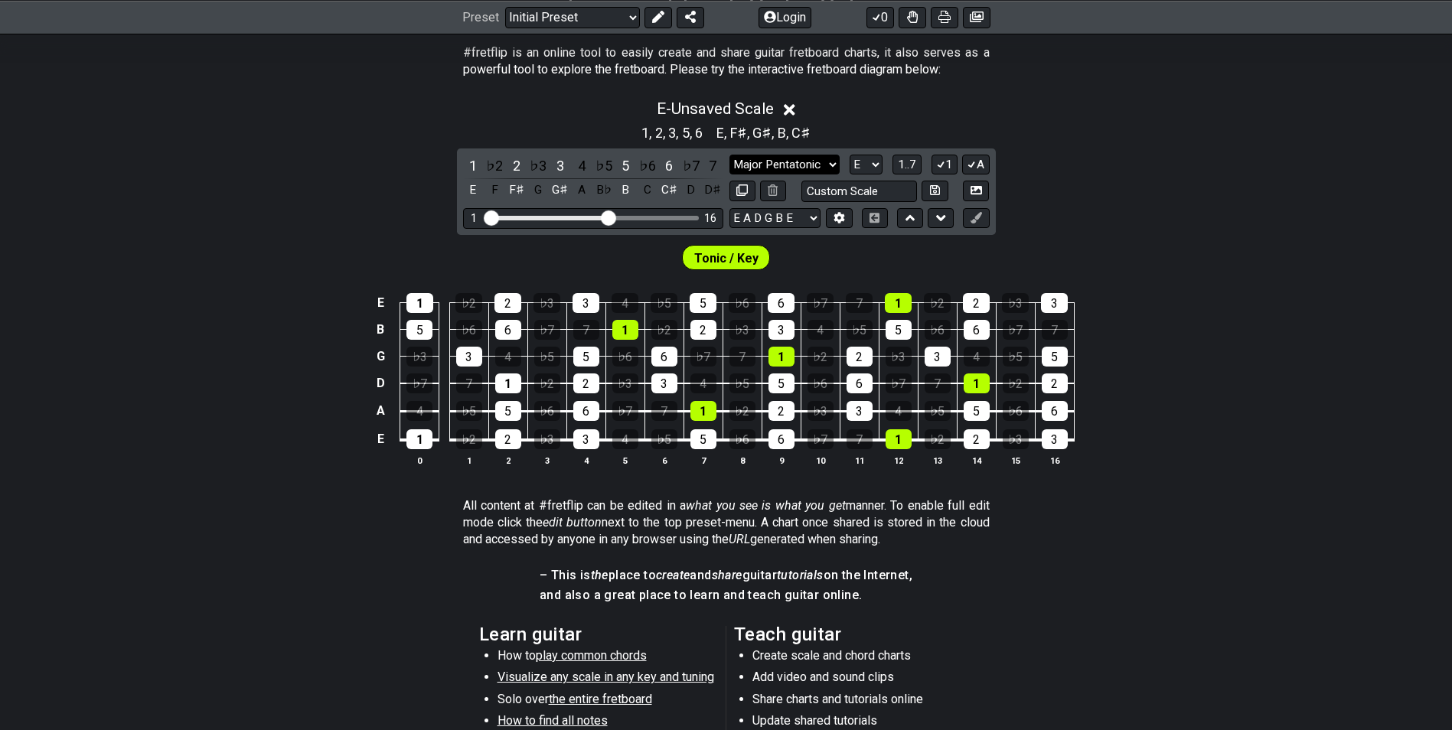
click at [769, 160] on select "Minor Pentatonic Click to edit Minor Pentatonic Major Pentatonic Minor Blues Ma…" at bounding box center [785, 165] width 110 height 21
click at [763, 162] on select "Minor Pentatonic Click to edit Minor Pentatonic Major Pentatonic Minor Blues Ma…" at bounding box center [785, 165] width 110 height 21
click at [863, 158] on select "A♭ A A♯ B♭ B C C♯ D♭ D D♯ E♭ E F F♯ G♭ G G♯" at bounding box center [866, 165] width 33 height 21
select select "G"
click at [850, 155] on select "A♭ A A♯ B♭ B C C♯ D♭ D D♯ E♭ E F F♯ G♭ G G♯" at bounding box center [866, 165] width 33 height 21
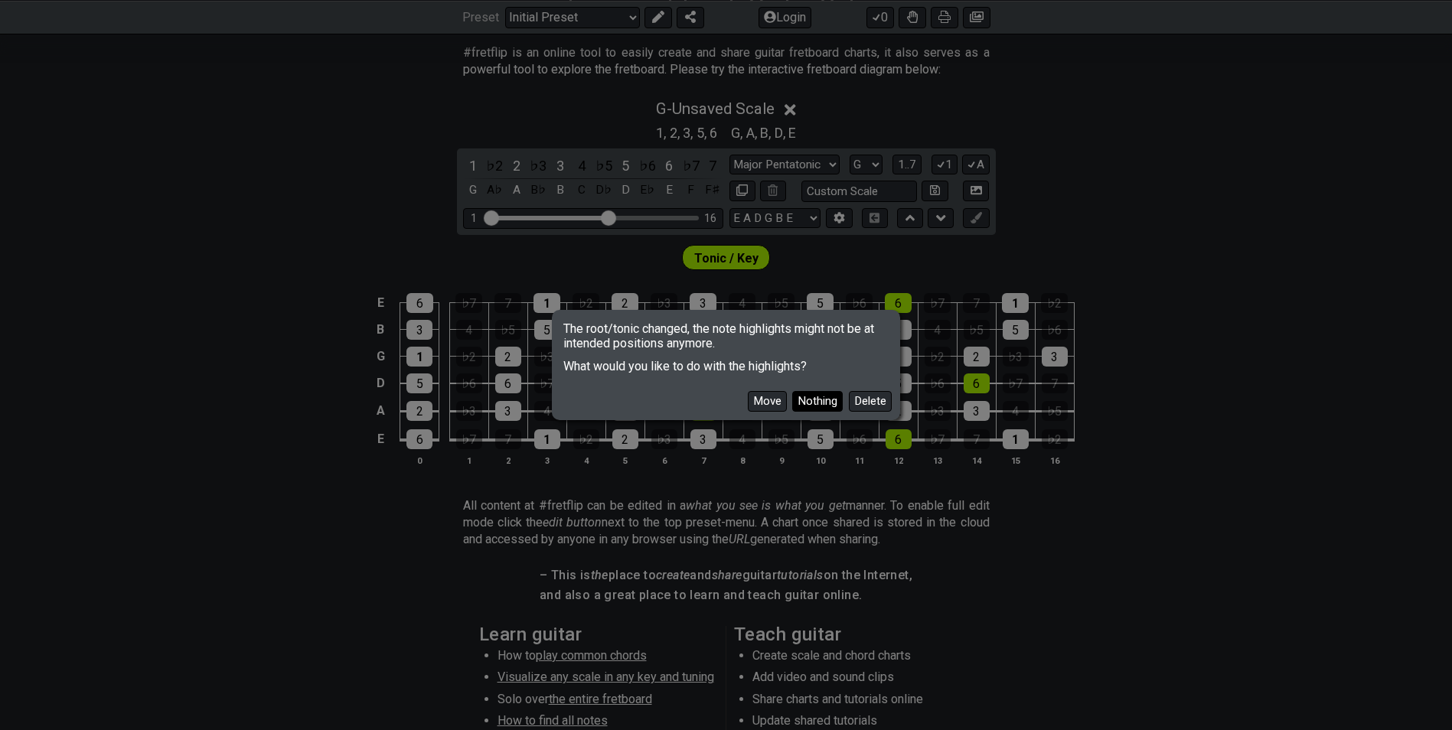
click at [837, 399] on button "Nothing" at bounding box center [817, 401] width 51 height 21
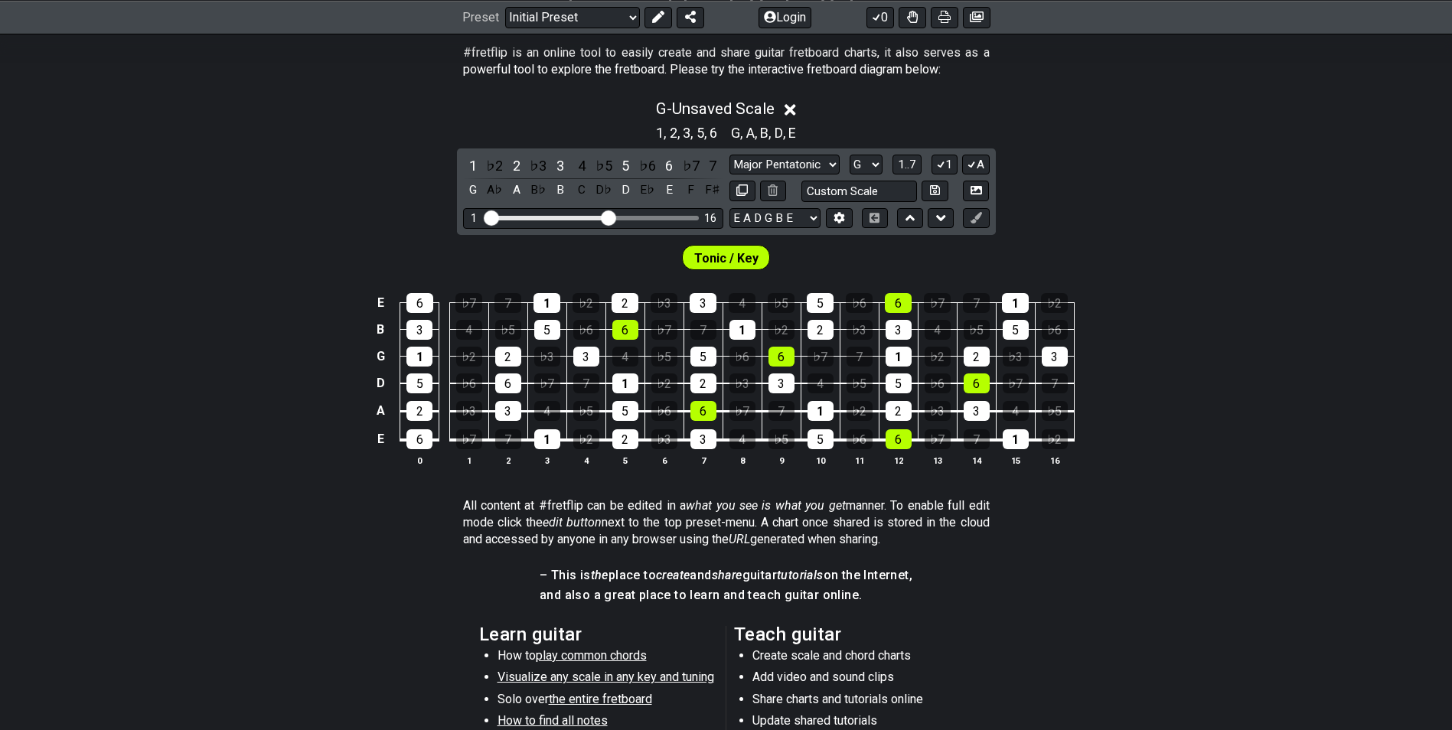
click at [756, 252] on div "Tonic / Key" at bounding box center [726, 257] width 88 height 25
click at [728, 257] on span "Tonic / Key" at bounding box center [726, 258] width 64 height 22
click at [705, 262] on span "Tonic / Key" at bounding box center [726, 258] width 64 height 22
click at [900, 192] on input "text" at bounding box center [860, 191] width 116 height 21
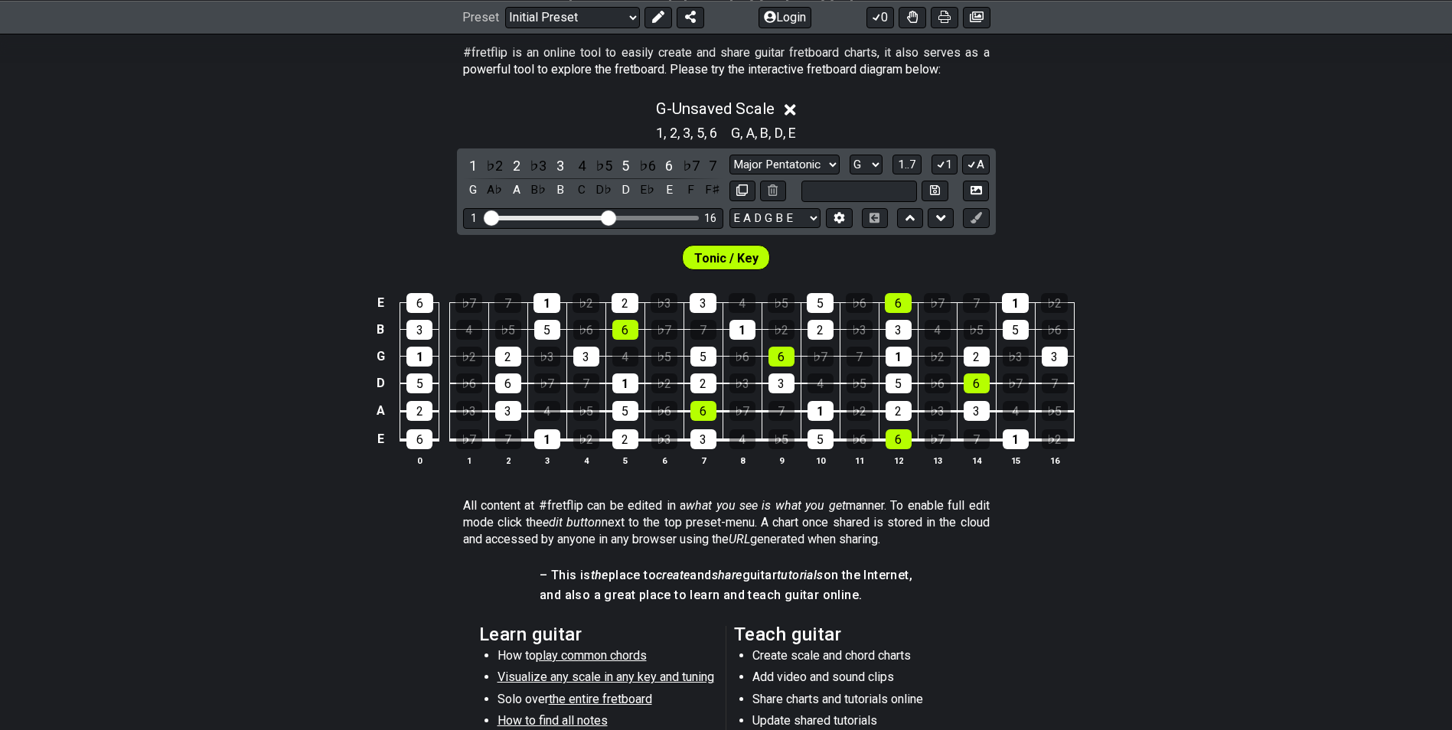
type input "Custom Scale"
click at [1033, 191] on div "G - Unsaved Scale 1 , 2 , 3 , 5 , 6 G , A , B , D , E 1 ♭2 2 ♭3 3 4 ♭5 5 ♭6 6 ♭…" at bounding box center [726, 288] width 1452 height 397
click at [737, 191] on icon at bounding box center [742, 190] width 11 height 11
select select "Major Pentatonic"
select select "G"
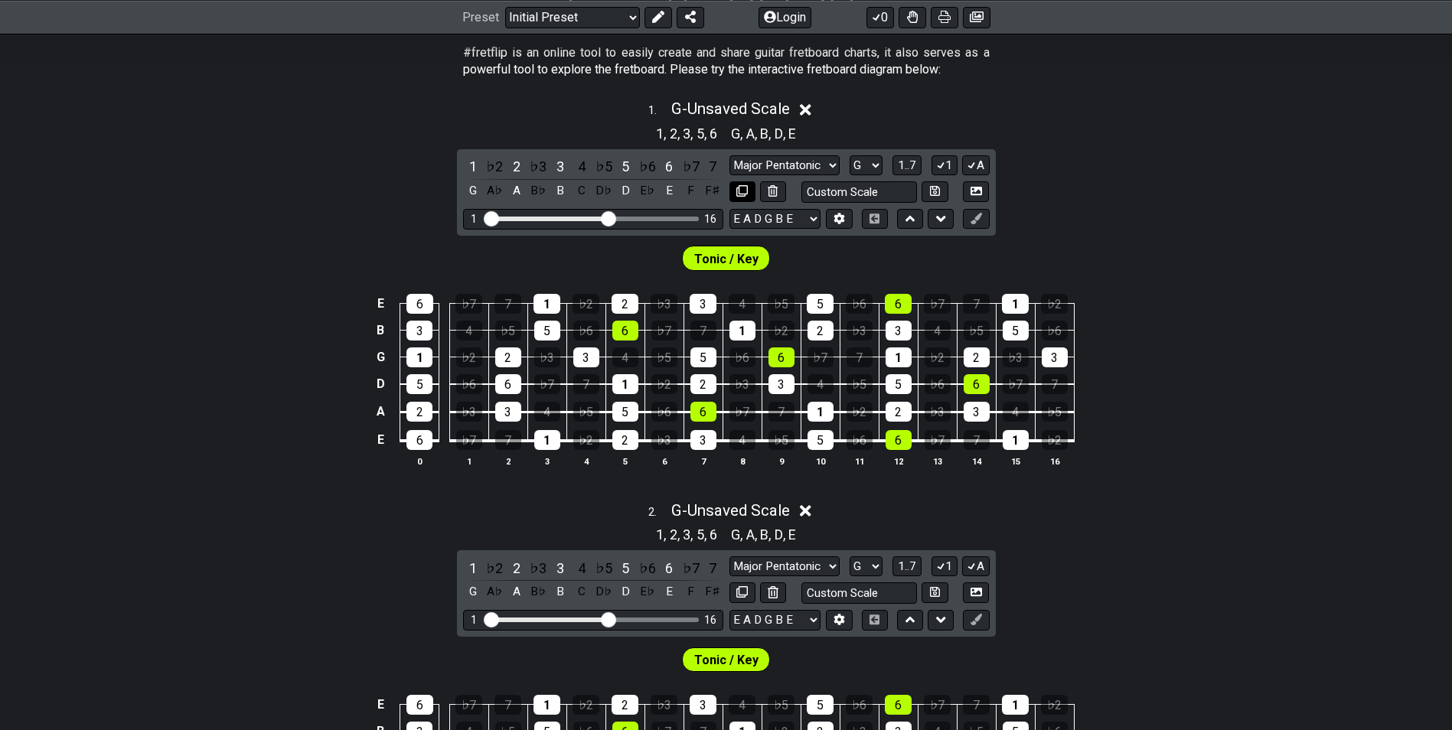
click at [737, 191] on icon at bounding box center [742, 190] width 11 height 11
select select "Major Pentatonic"
select select "G"
click at [812, 512] on icon at bounding box center [805, 511] width 11 height 16
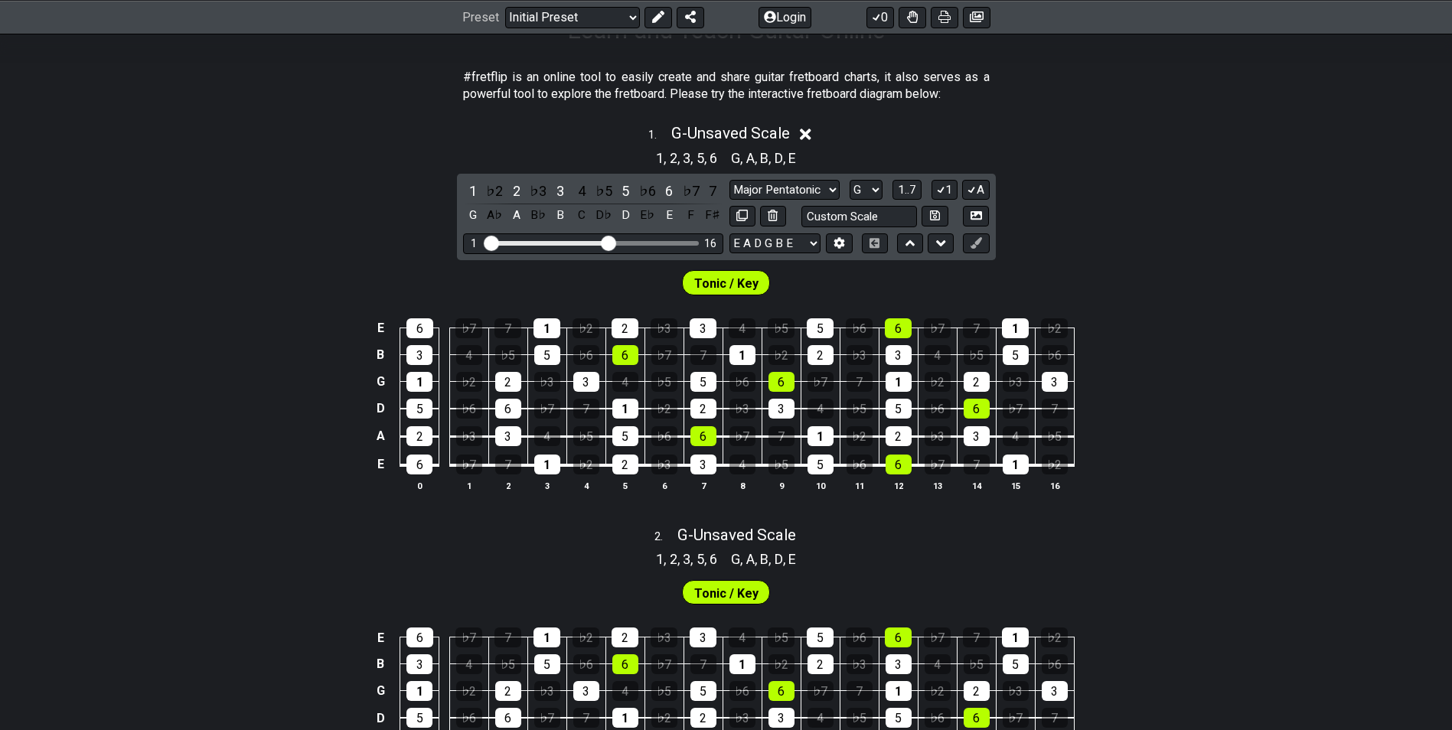
scroll to position [536, 0]
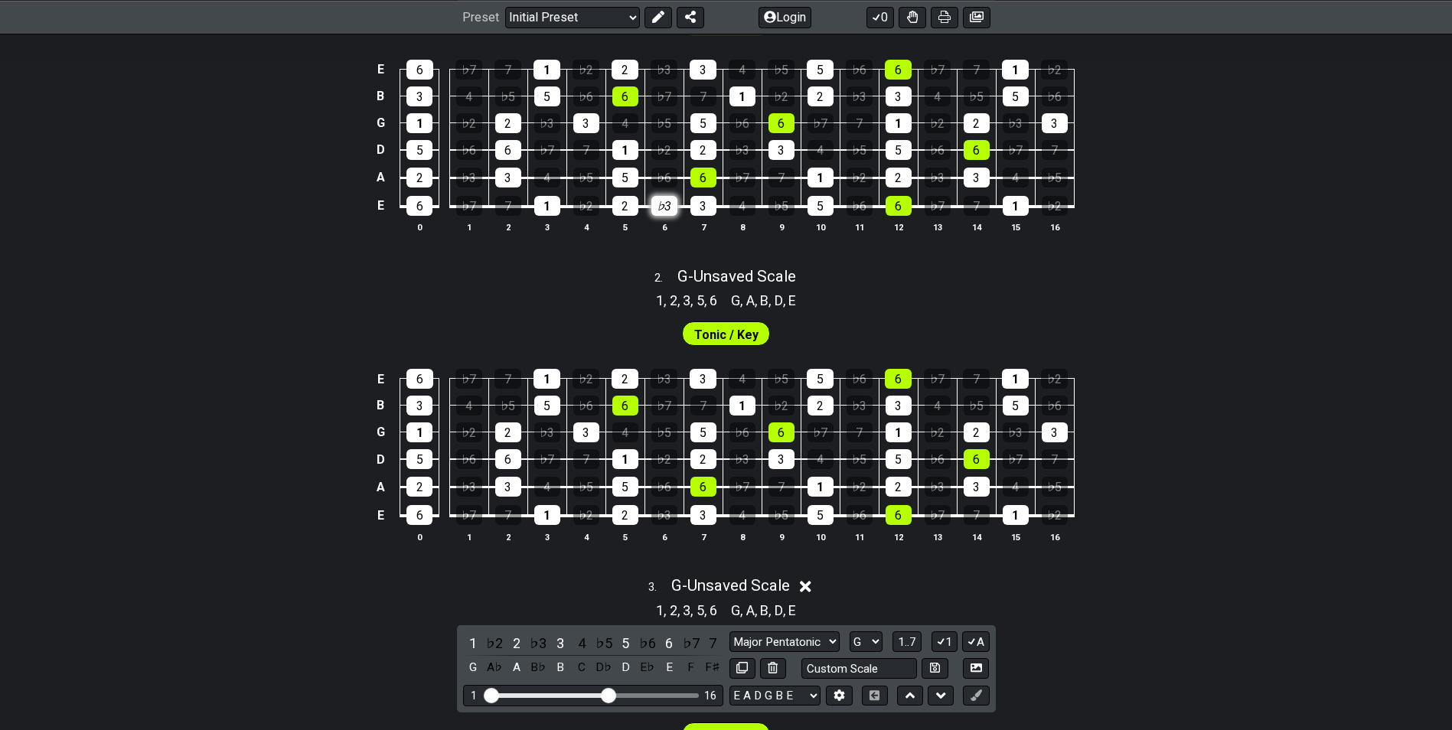
click at [661, 207] on div "♭3" at bounding box center [665, 206] width 26 height 20
click at [660, 211] on div "♭3" at bounding box center [665, 206] width 26 height 20
drag, startPoint x: 660, startPoint y: 178, endPoint x: 886, endPoint y: 175, distance: 225.9
click at [886, 175] on tr "A 2 ♭3 3 4 ♭5 5 ♭6 6 ♭7 7 1 ♭2 2 ♭3 3 4 ♭5" at bounding box center [722, 164] width 703 height 28
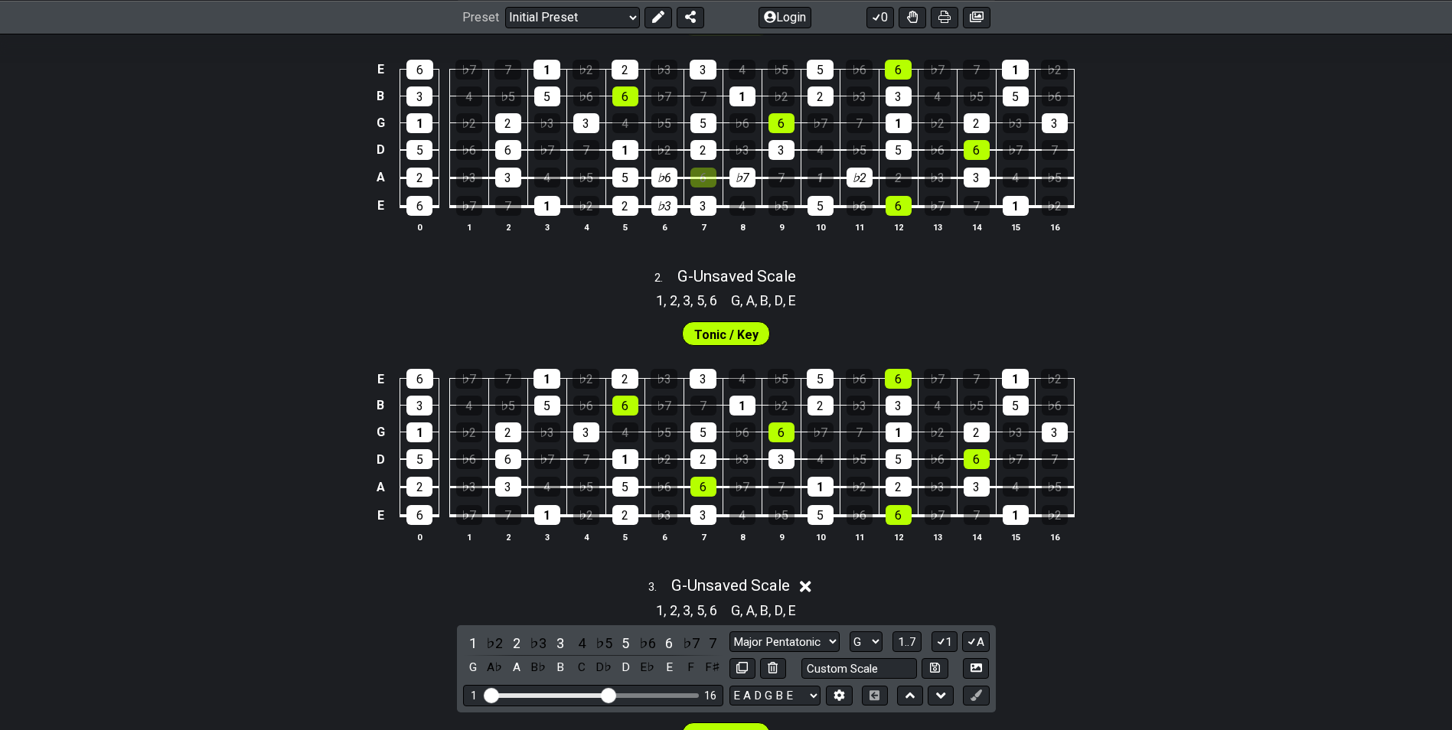
click at [832, 266] on div "2 . G - Unsaved Scale" at bounding box center [726, 272] width 1452 height 29
select select "Major Pentatonic"
select select "G"
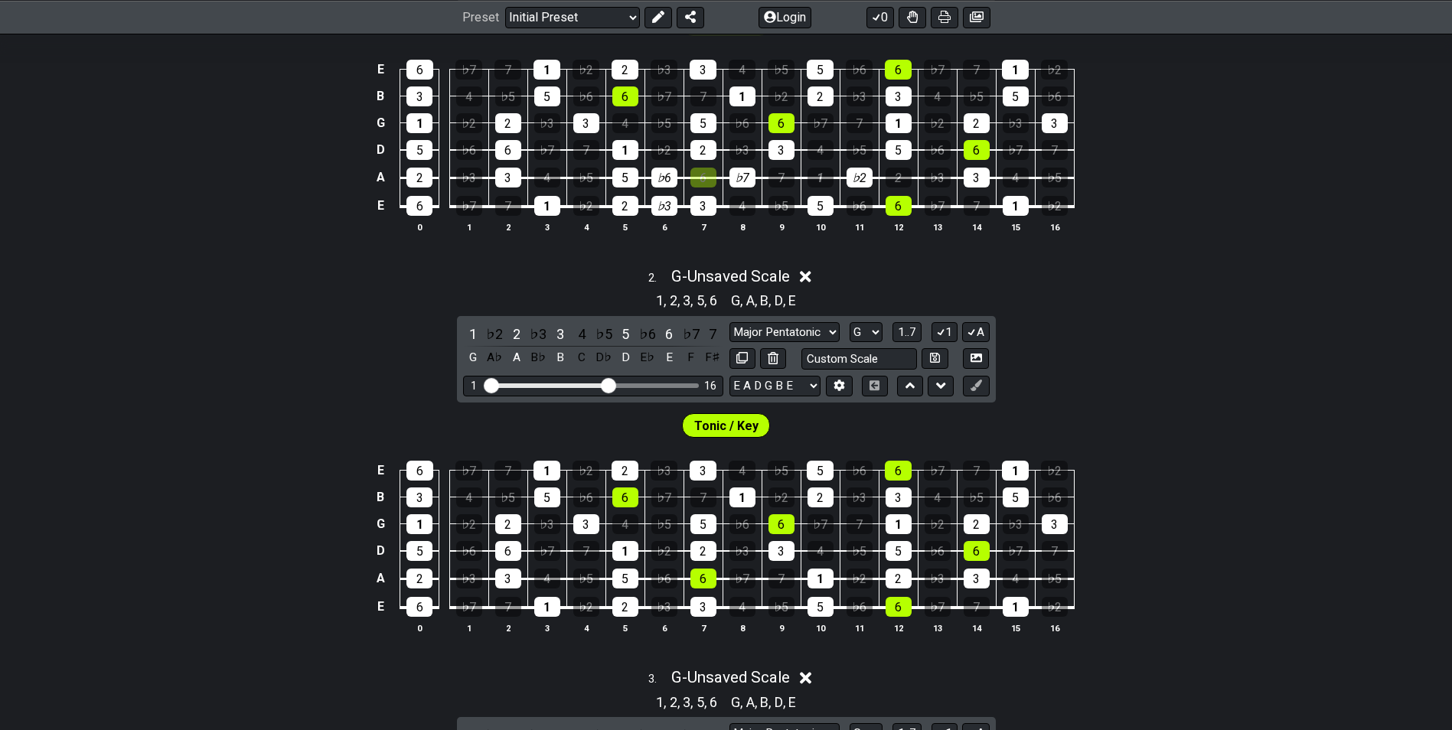
click at [812, 273] on icon at bounding box center [805, 276] width 11 height 11
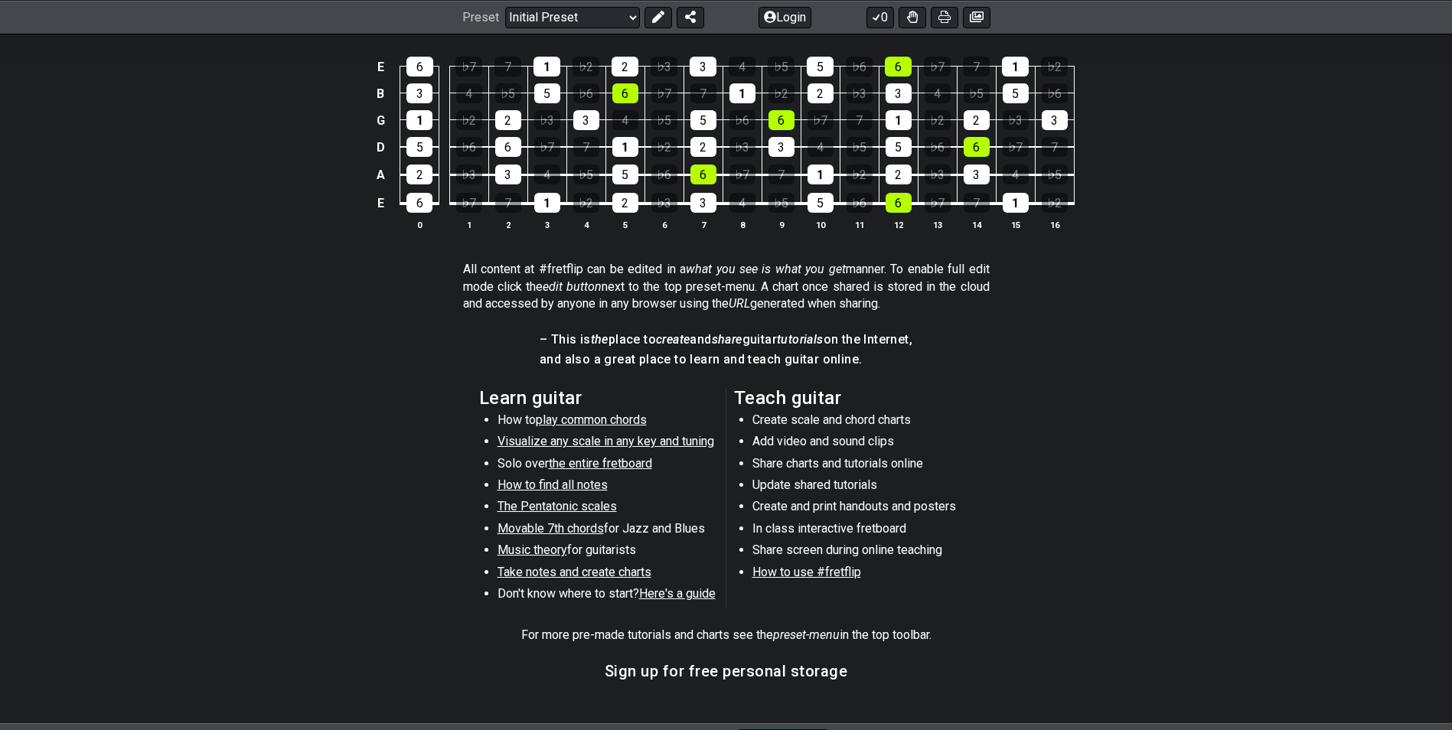
scroll to position [1216, 0]
